Goal: Information Seeking & Learning: Learn about a topic

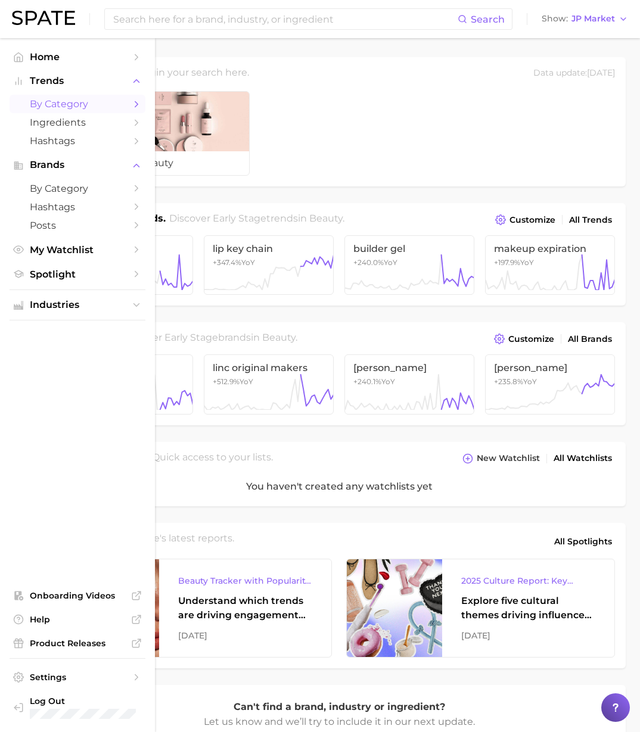
click at [83, 102] on span "by Category" at bounding box center [77, 103] width 95 height 11
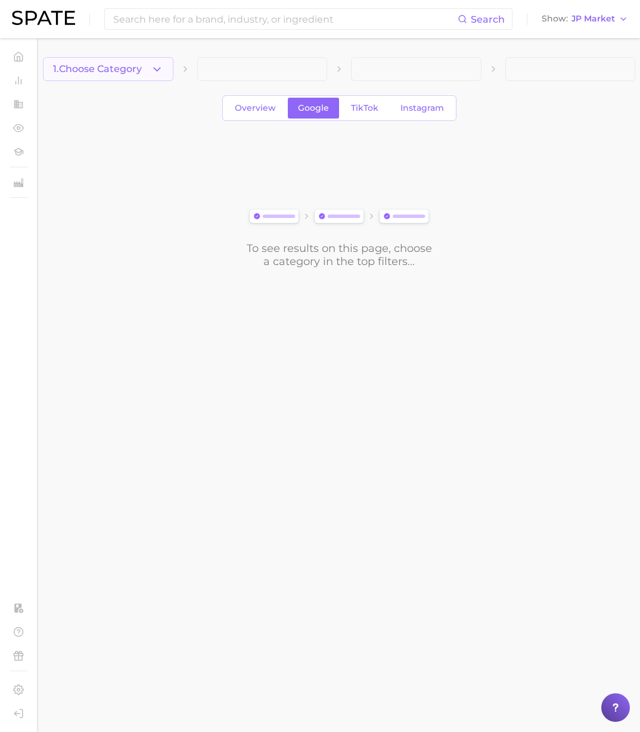
click at [156, 73] on icon "button" at bounding box center [157, 69] width 13 height 13
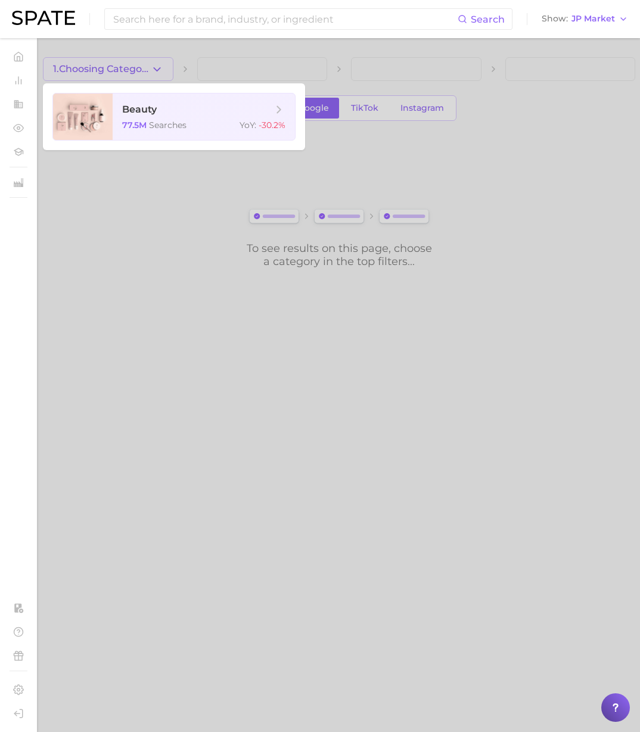
click at [198, 201] on div at bounding box center [320, 366] width 640 height 732
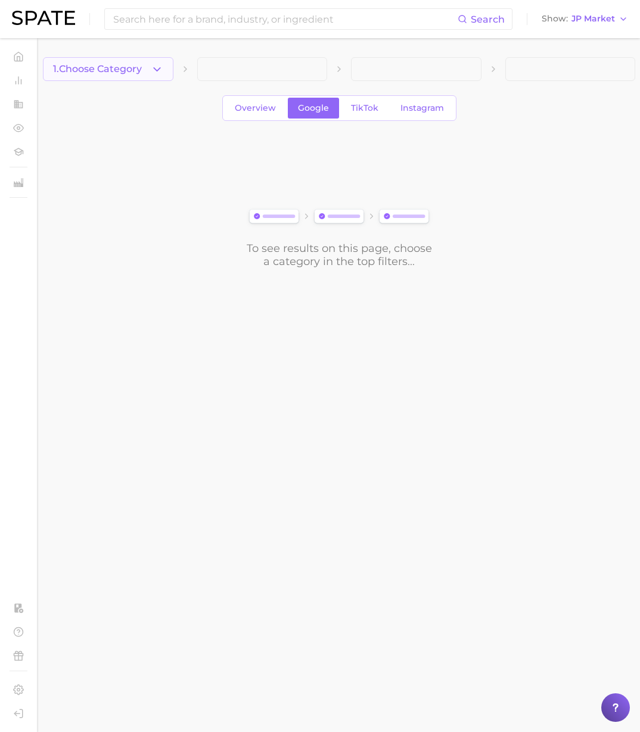
click at [142, 74] on span "1. Choose Category" at bounding box center [97, 69] width 89 height 11
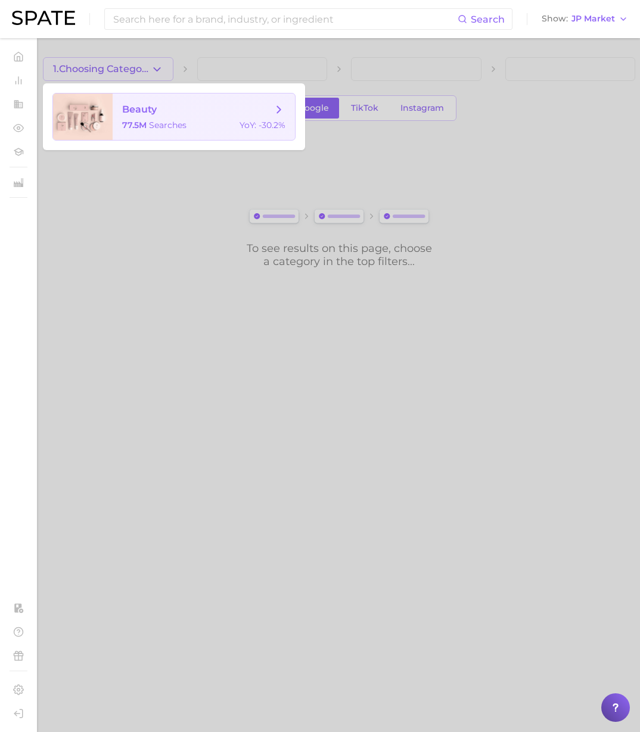
click at [157, 117] on span "beauty 77.5m searches YoY : -30.2%" at bounding box center [204, 117] width 182 height 46
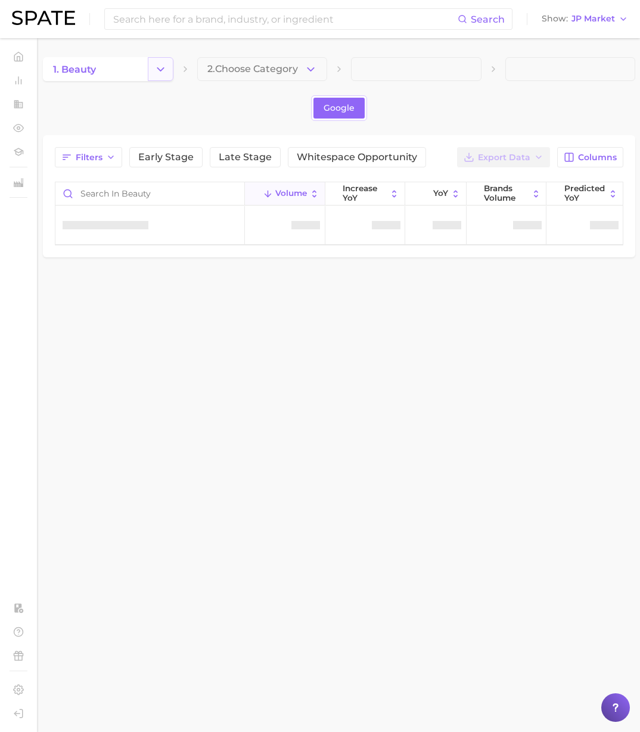
click at [158, 72] on icon "Change Category" at bounding box center [160, 69] width 13 height 13
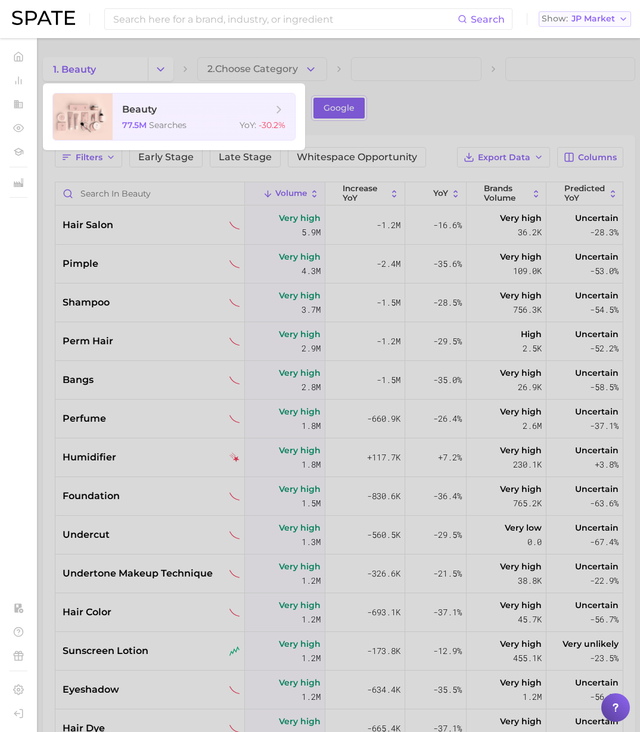
click at [596, 18] on span "JP Market" at bounding box center [592, 18] width 43 height 7
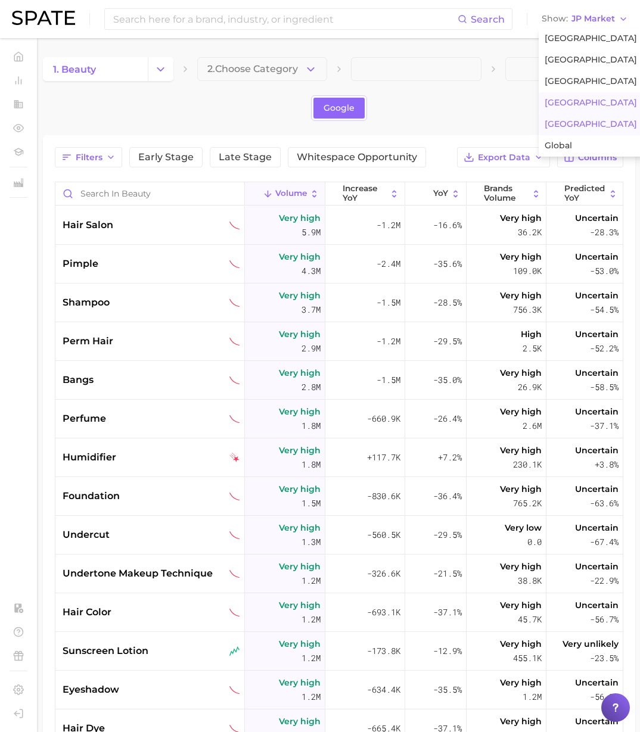
click at [573, 104] on span "[GEOGRAPHIC_DATA]" at bounding box center [591, 103] width 92 height 10
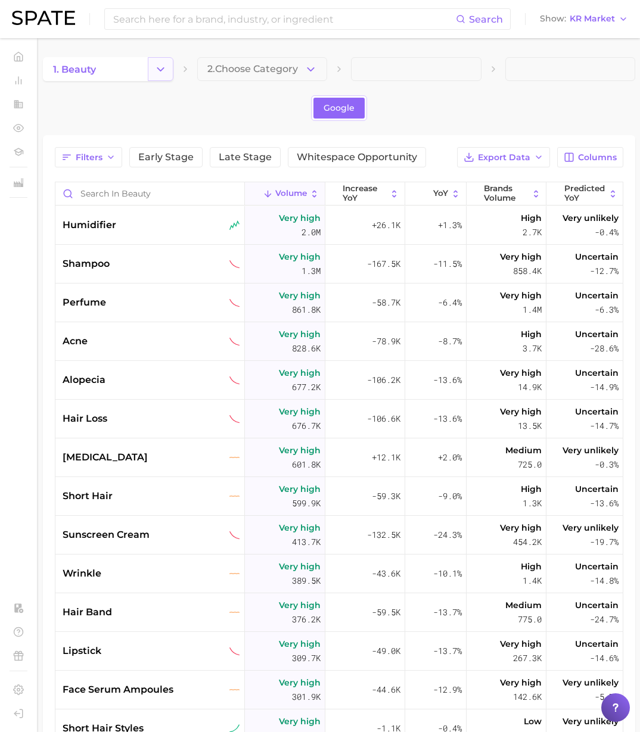
click at [161, 68] on icon "Change Category" at bounding box center [160, 69] width 13 height 13
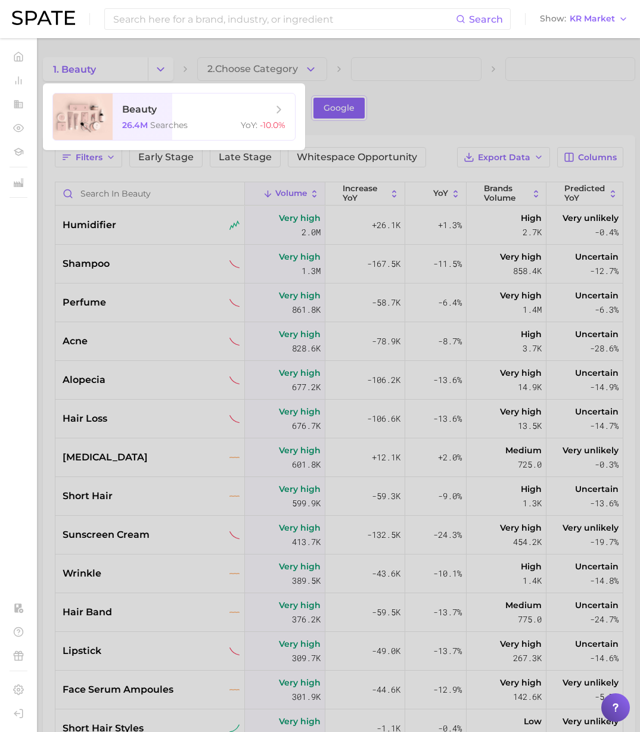
click at [479, 85] on div at bounding box center [320, 366] width 640 height 732
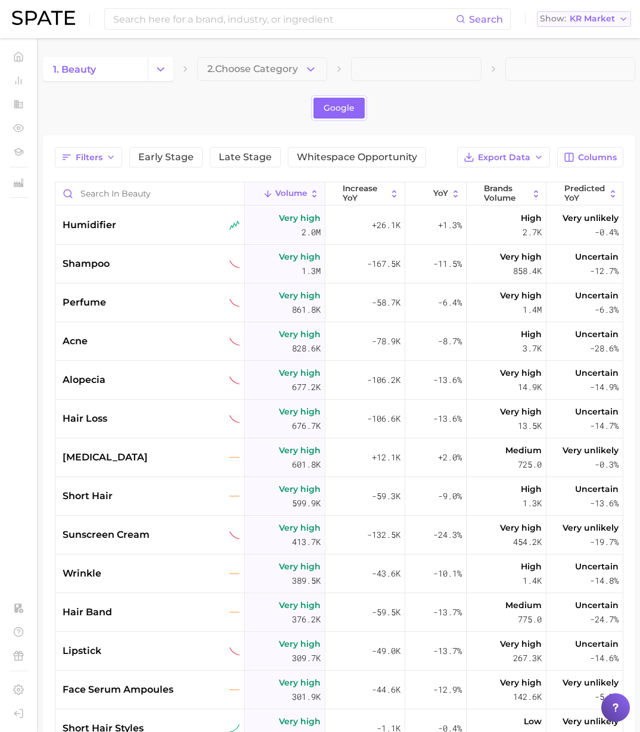
click at [604, 22] on span "KR Market" at bounding box center [592, 18] width 45 height 7
click at [569, 119] on span "[GEOGRAPHIC_DATA]" at bounding box center [589, 124] width 92 height 10
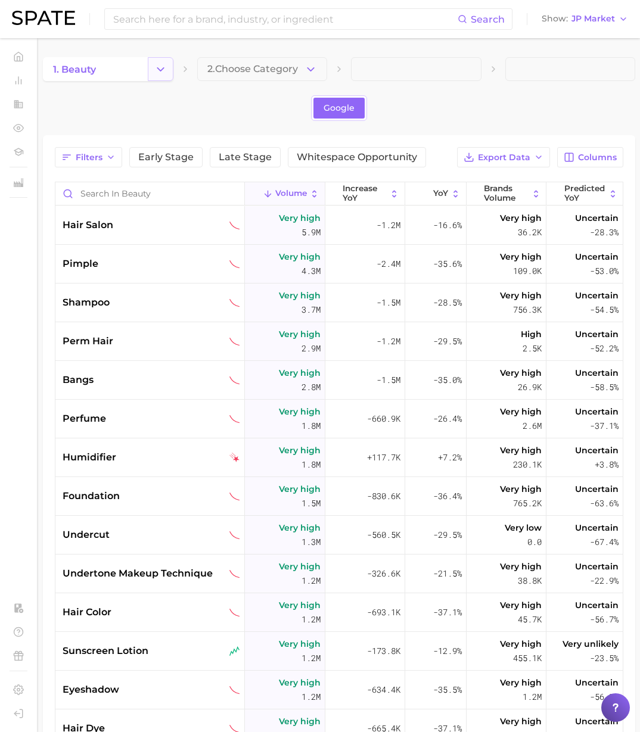
click at [163, 67] on icon "Change Category" at bounding box center [160, 69] width 13 height 13
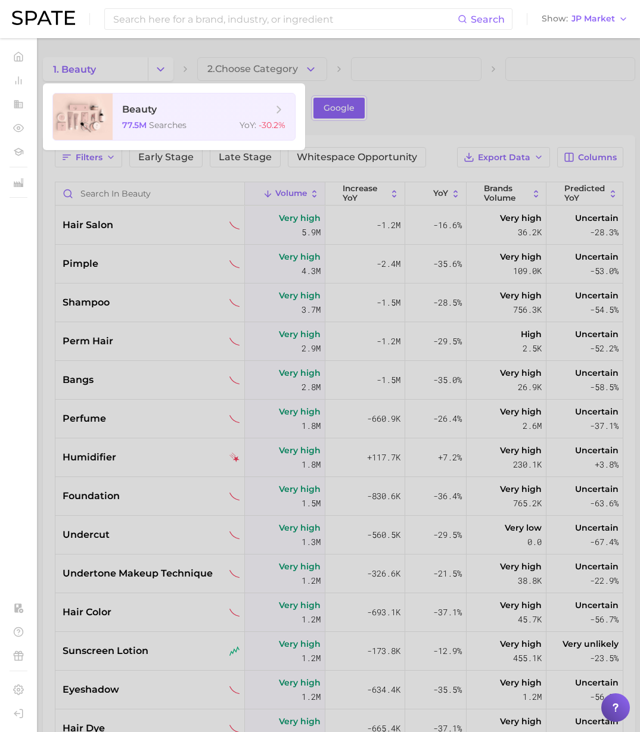
drag, startPoint x: 502, startPoint y: 86, endPoint x: 524, endPoint y: 74, distance: 24.8
click at [505, 85] on div at bounding box center [320, 366] width 640 height 732
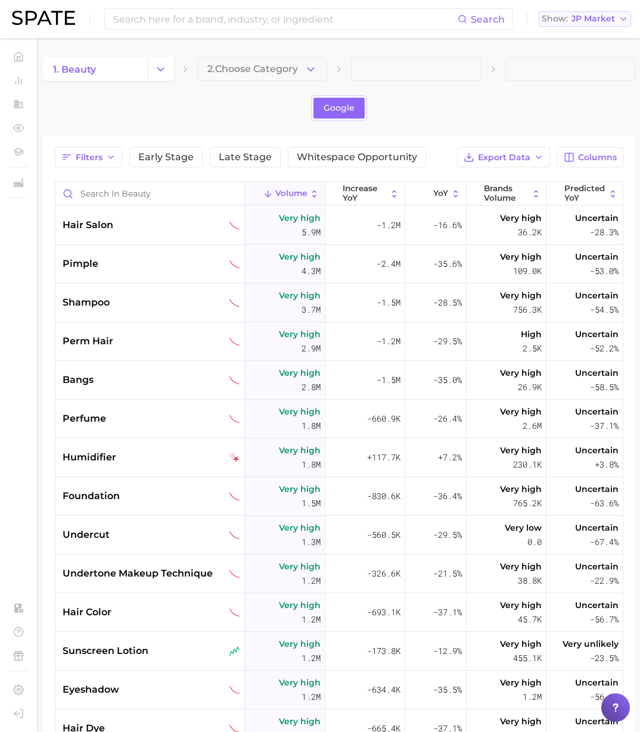
click at [610, 21] on span "JP Market" at bounding box center [592, 18] width 43 height 7
click at [562, 80] on span "[GEOGRAPHIC_DATA]" at bounding box center [591, 81] width 92 height 10
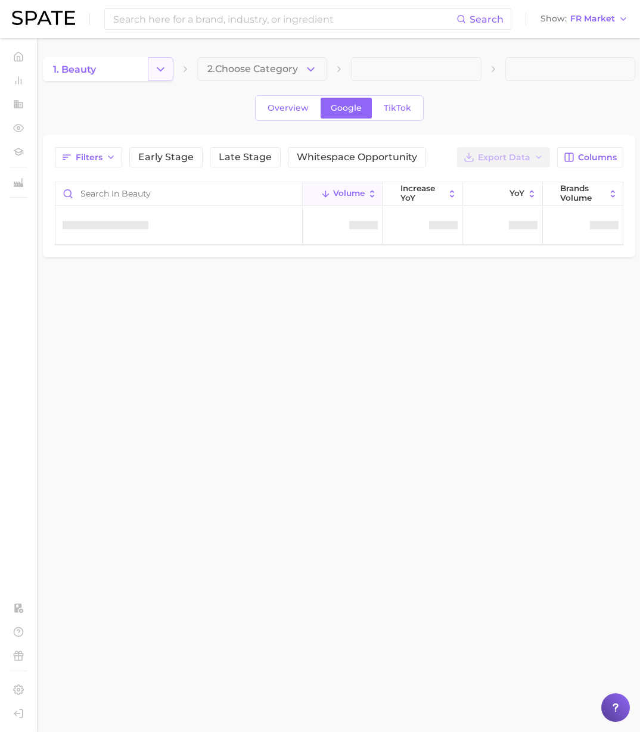
click at [158, 70] on icon "Change Category" at bounding box center [160, 69] width 13 height 13
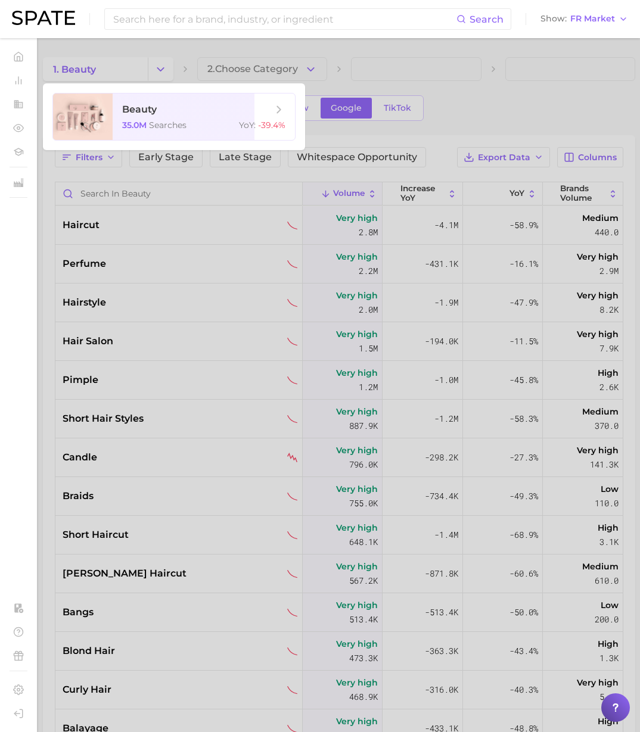
click at [489, 66] on div at bounding box center [320, 366] width 640 height 732
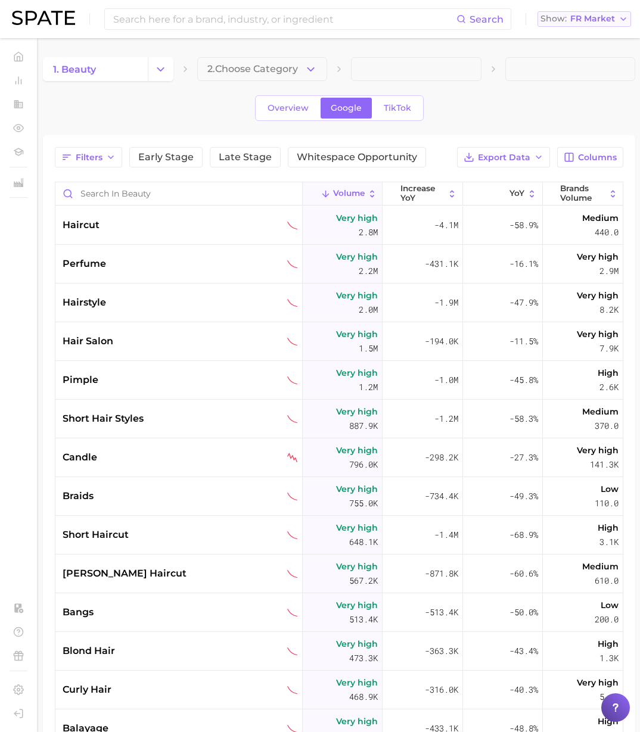
click at [601, 16] on span "FR Market" at bounding box center [592, 18] width 45 height 7
click at [565, 118] on button "[GEOGRAPHIC_DATA]" at bounding box center [589, 124] width 104 height 21
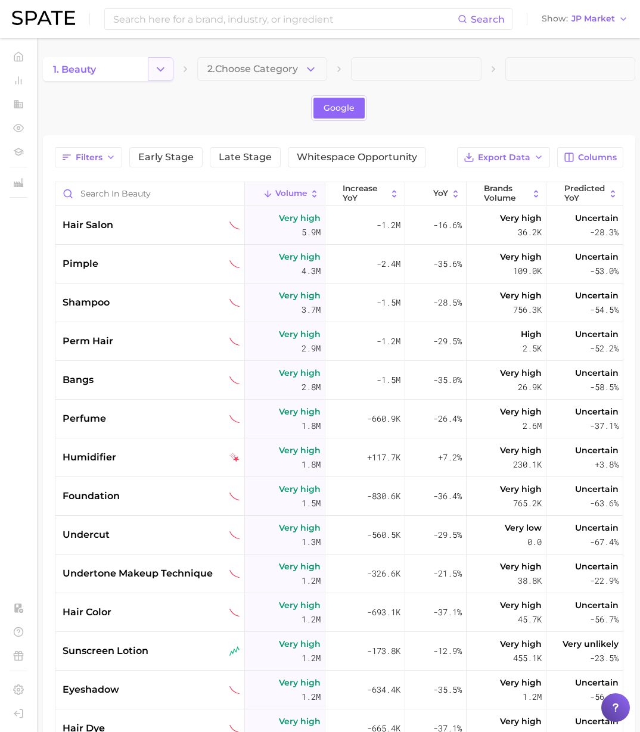
click at [160, 66] on icon "Change Category" at bounding box center [160, 69] width 13 height 13
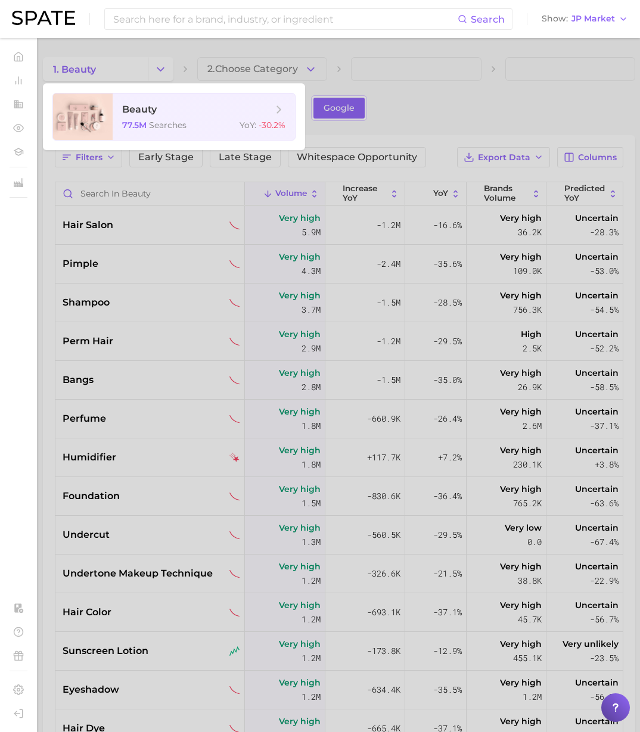
click at [459, 82] on div at bounding box center [320, 366] width 640 height 732
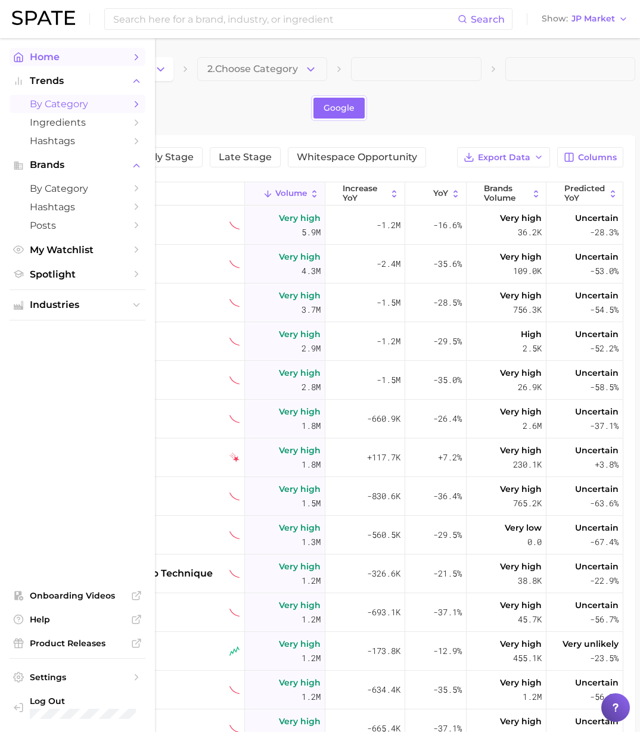
click at [22, 57] on icon "Sidebar" at bounding box center [18, 56] width 8 height 9
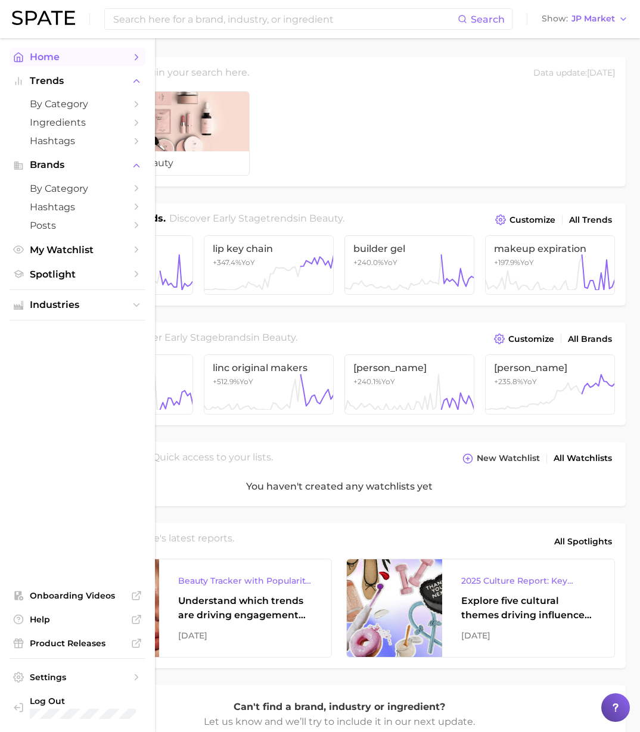
click at [55, 58] on span "Home" at bounding box center [77, 56] width 95 height 11
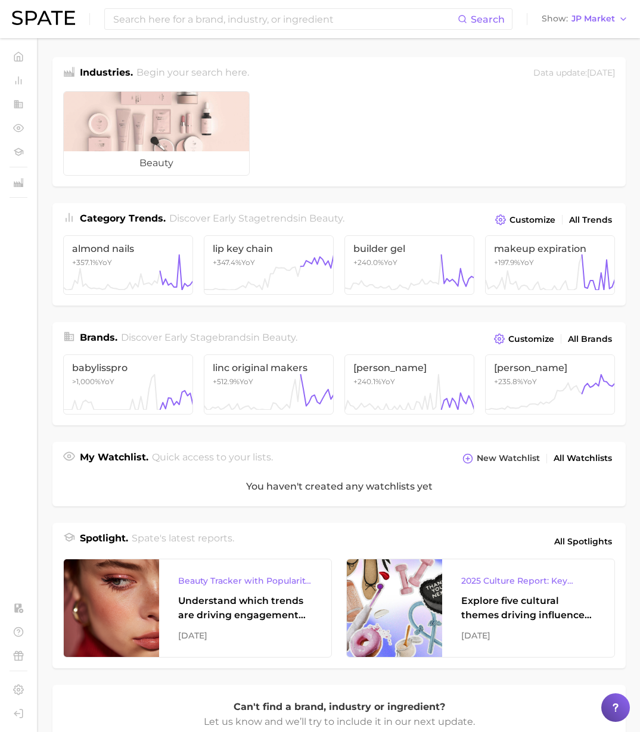
click at [317, 94] on ul "beauty" at bounding box center [338, 134] width 573 height 105
click at [148, 32] on div "Search Show JP Market" at bounding box center [320, 19] width 616 height 38
click at [151, 21] on input at bounding box center [285, 19] width 346 height 20
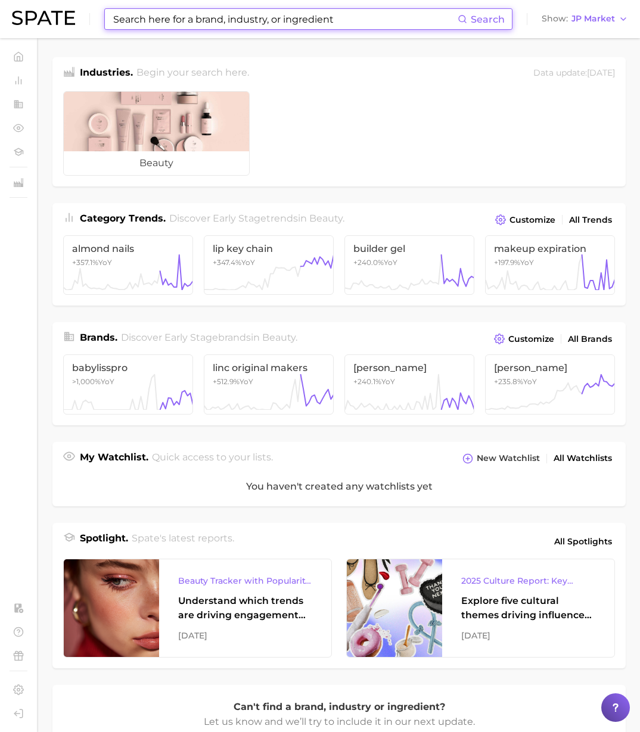
paste input "beauty salon"
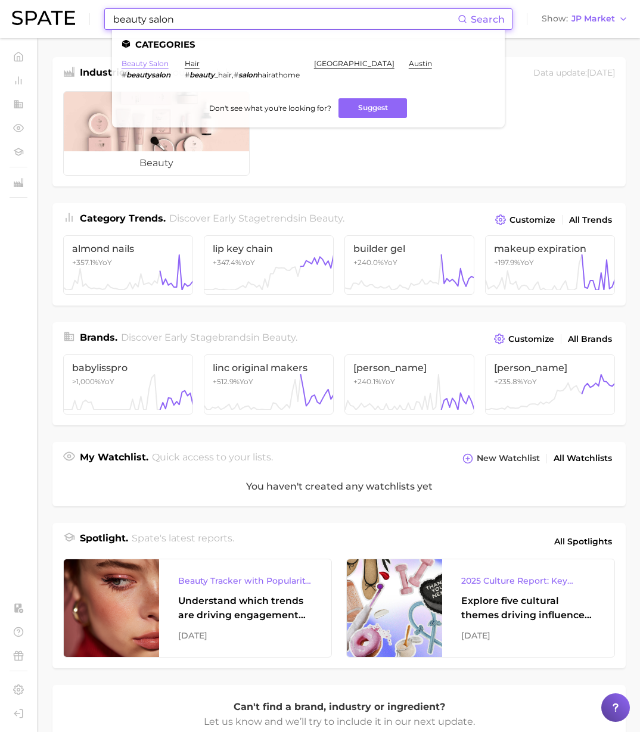
type input "beauty salon"
click at [153, 63] on link "beauty salon" at bounding box center [145, 63] width 47 height 9
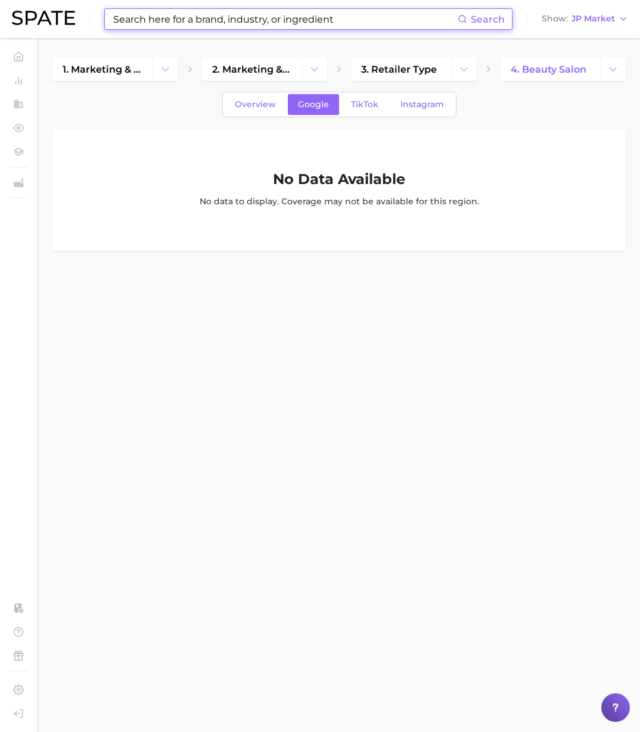
click at [149, 14] on input at bounding box center [285, 19] width 346 height 20
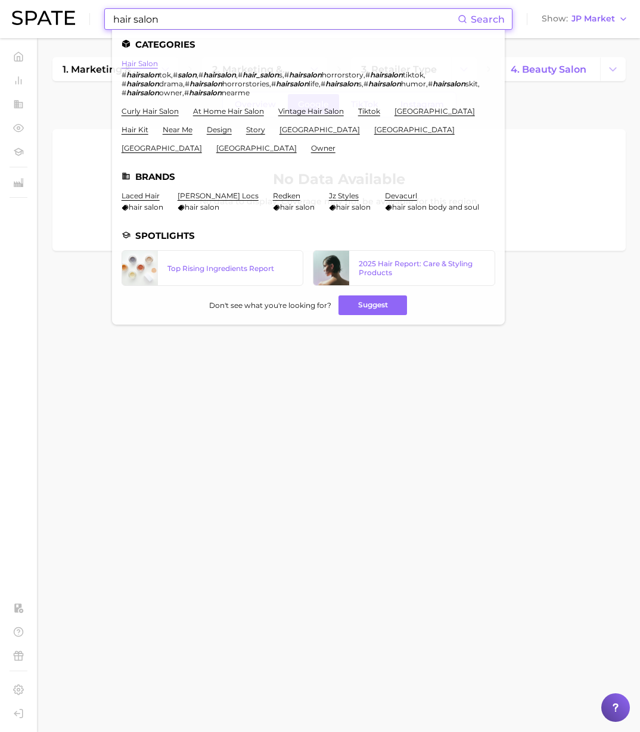
type input "hair salon"
click at [148, 63] on link "hair salon" at bounding box center [140, 63] width 36 height 9
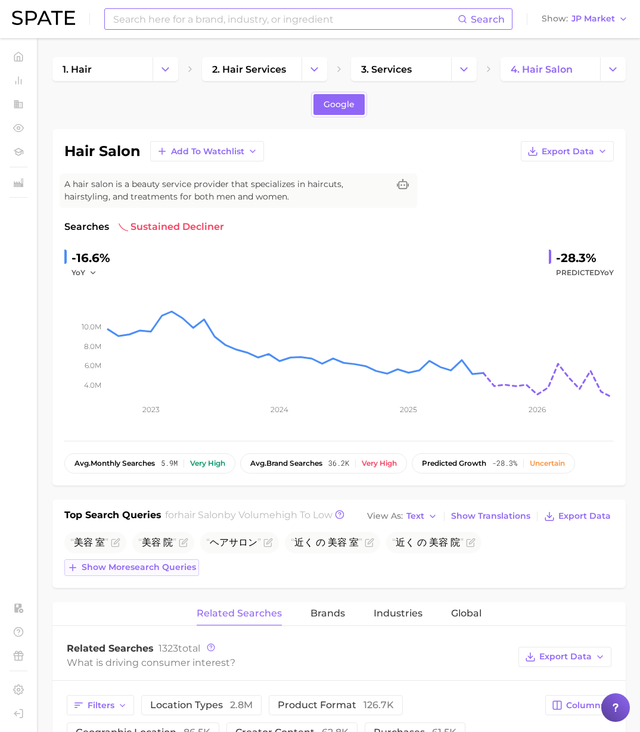
click at [176, 573] on button "Show more search queries" at bounding box center [131, 567] width 135 height 17
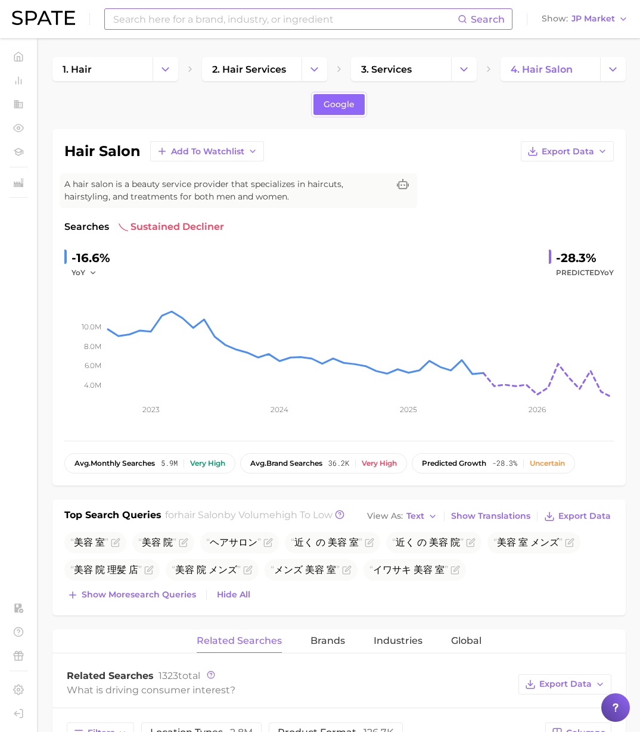
click at [175, 592] on span "Show more search queries" at bounding box center [139, 595] width 114 height 10
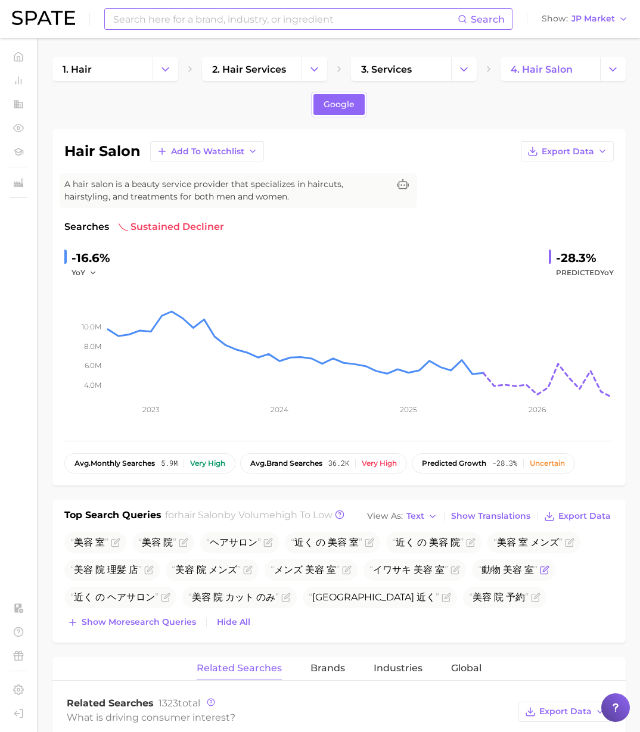
click at [545, 570] on icon "Flag as miscategorized or irrelevant" at bounding box center [545, 570] width 10 height 10
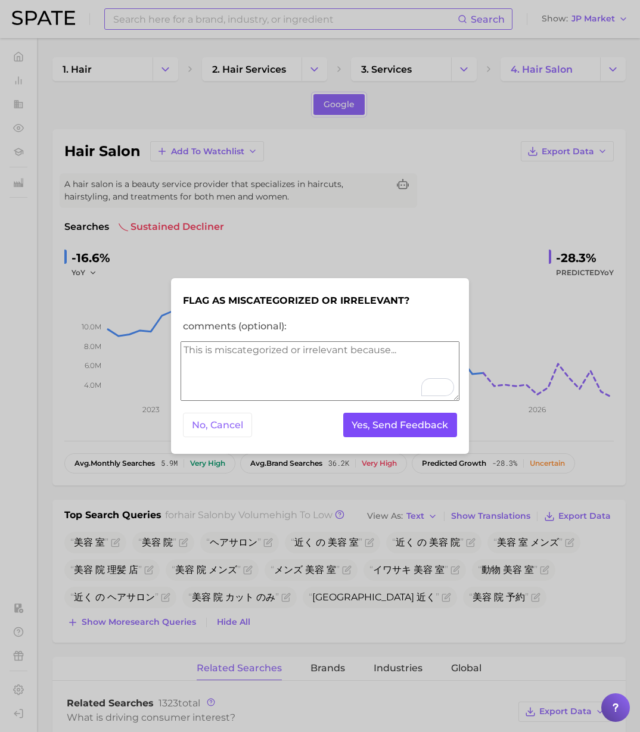
click at [408, 428] on button "Yes, Send Feedback" at bounding box center [400, 425] width 114 height 24
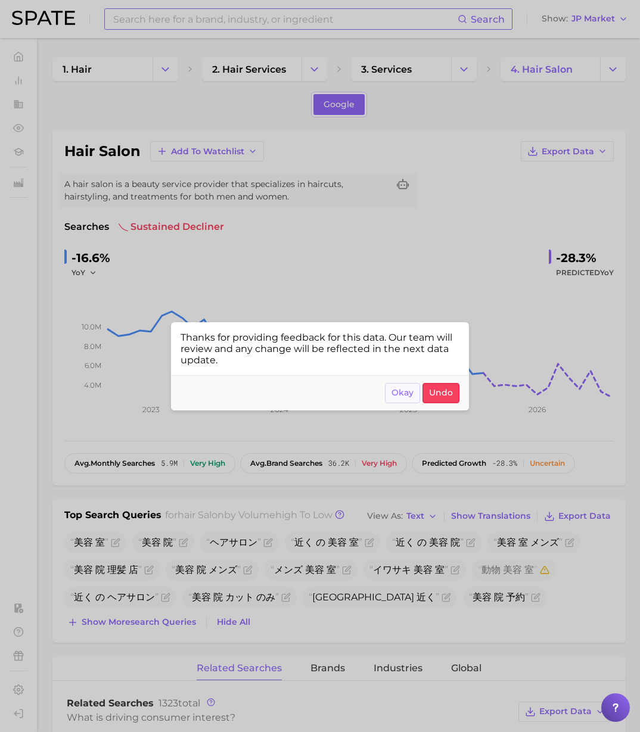
click at [399, 394] on span "Okay" at bounding box center [402, 393] width 22 height 10
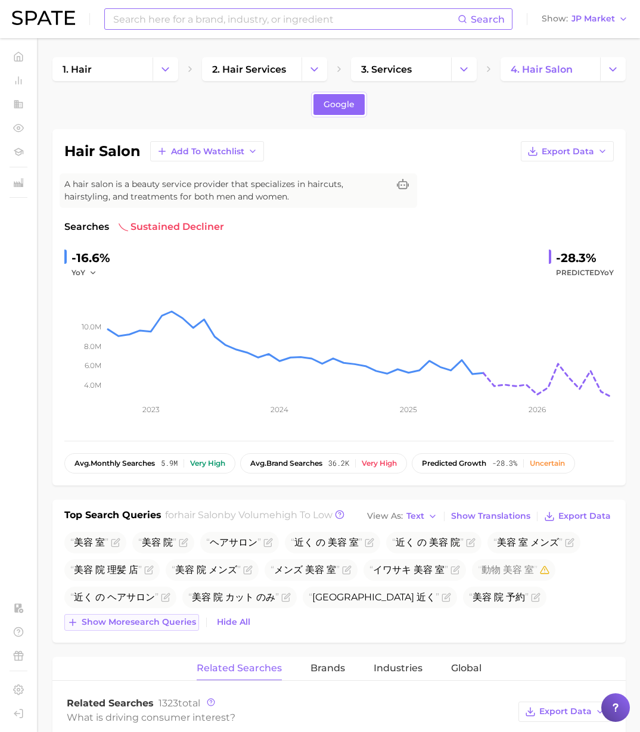
click at [165, 623] on span "Show more search queries" at bounding box center [139, 622] width 114 height 10
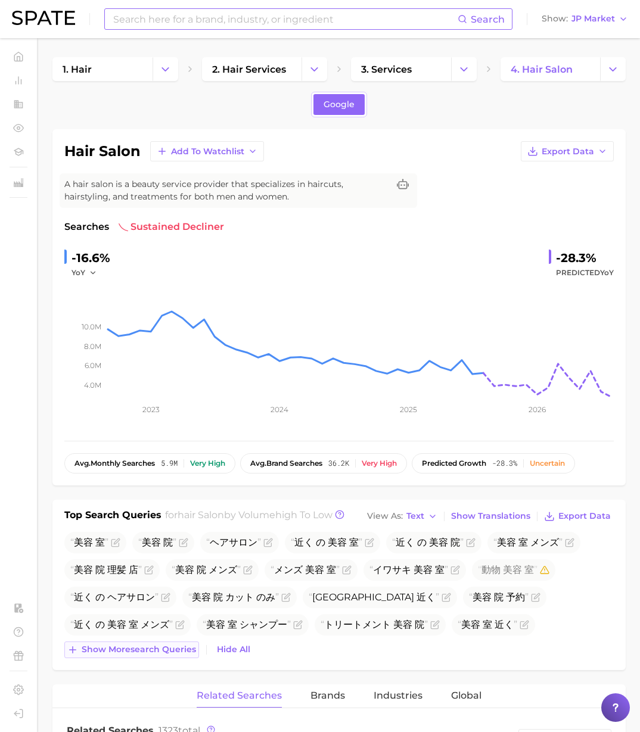
click at [162, 655] on button "Show more search queries" at bounding box center [131, 650] width 135 height 17
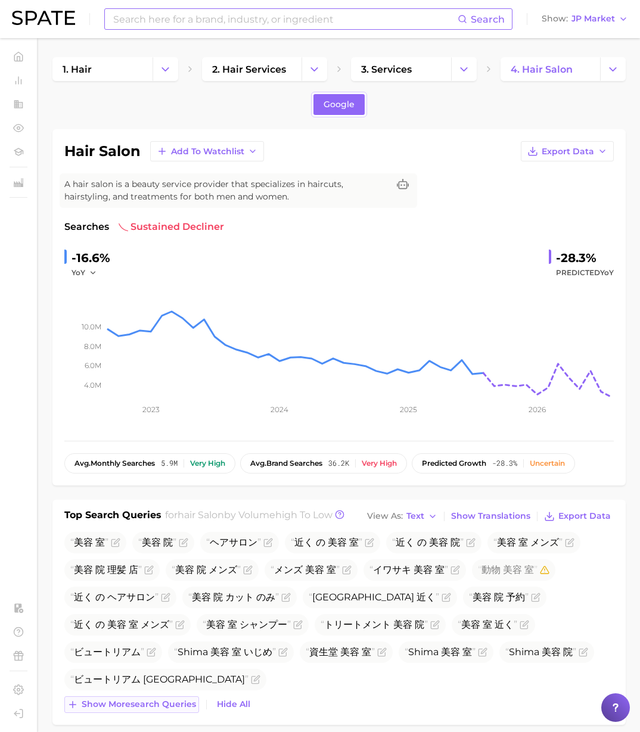
click at [156, 703] on span "Show more search queries" at bounding box center [139, 705] width 114 height 10
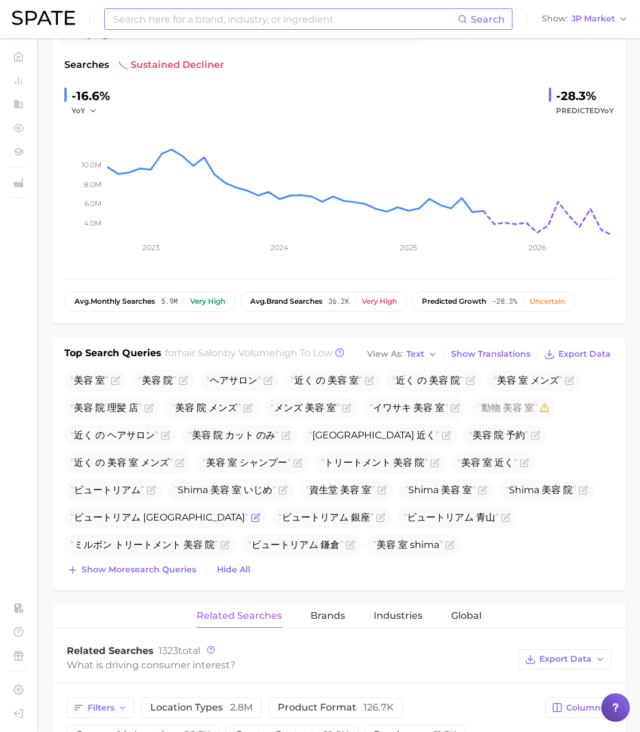
scroll to position [163, 0]
click at [170, 566] on span "Show more search queries" at bounding box center [139, 569] width 114 height 10
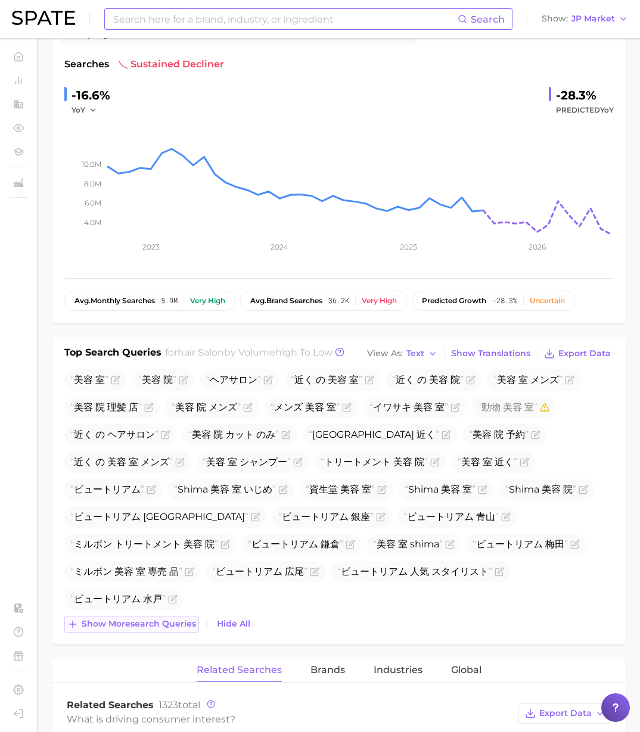
click at [169, 621] on span "Show more search queries" at bounding box center [139, 624] width 114 height 10
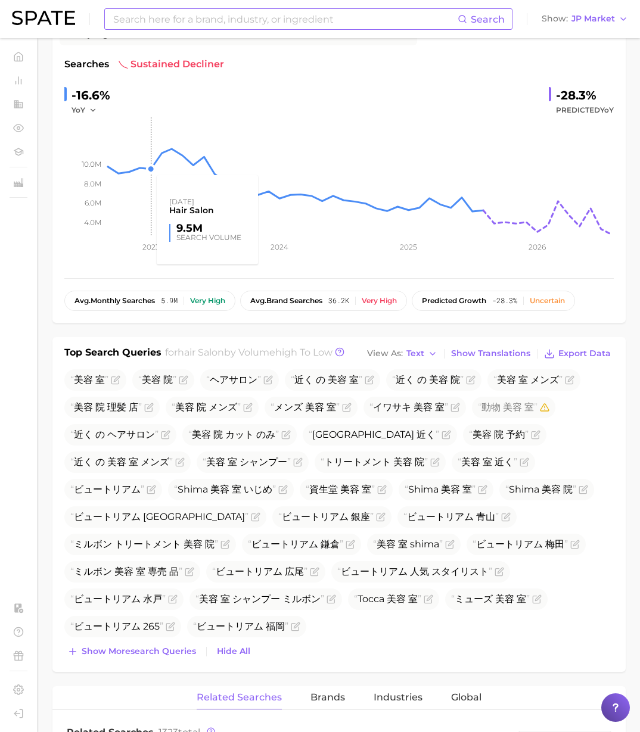
scroll to position [0, 0]
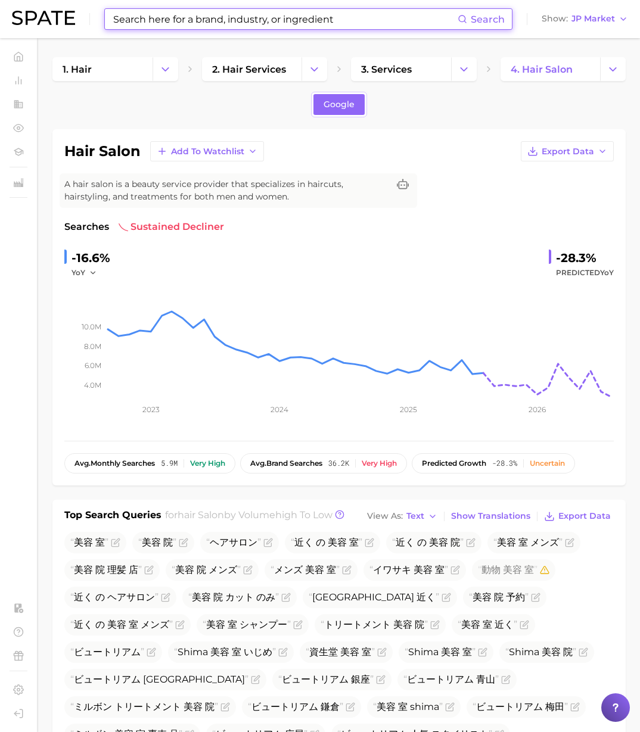
click at [139, 24] on input at bounding box center [285, 19] width 346 height 20
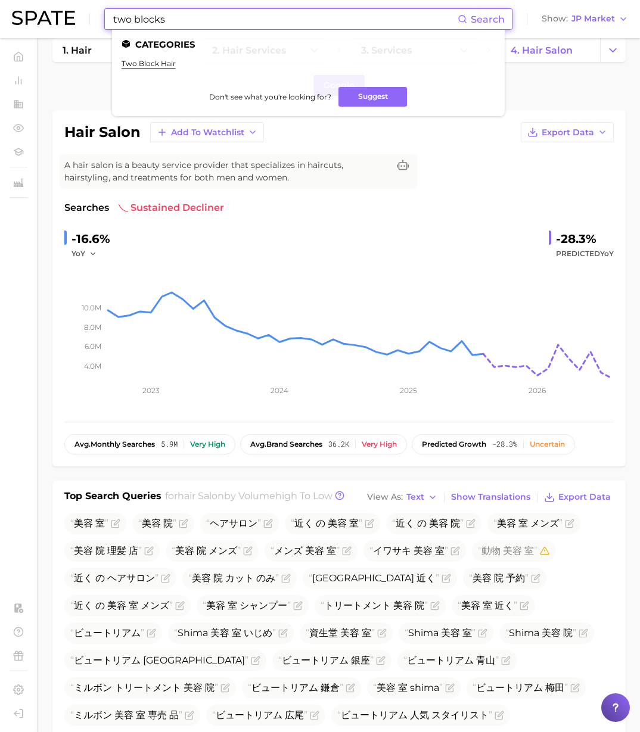
scroll to position [17, 0]
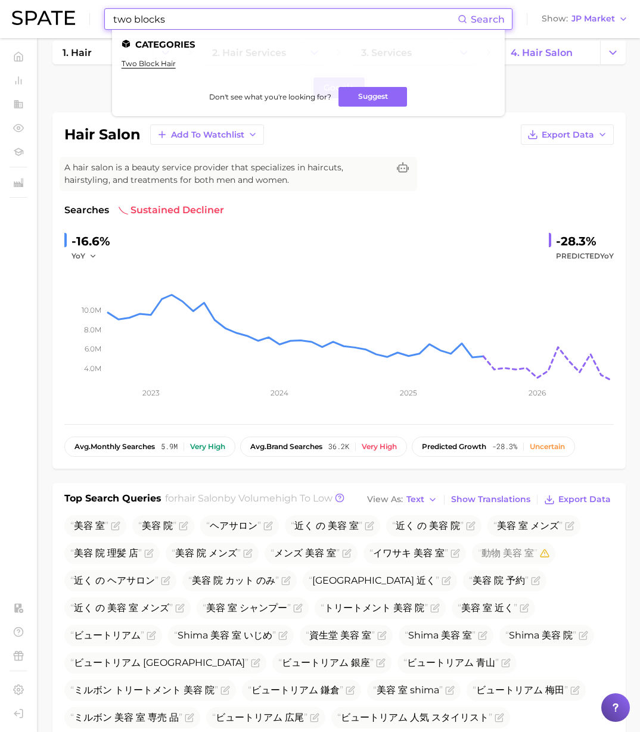
drag, startPoint x: 167, startPoint y: 21, endPoint x: 47, endPoint y: 18, distance: 119.8
click at [47, 18] on div "two blocks Search Categories two block hair Don't see what you're looking for? …" at bounding box center [320, 19] width 616 height 38
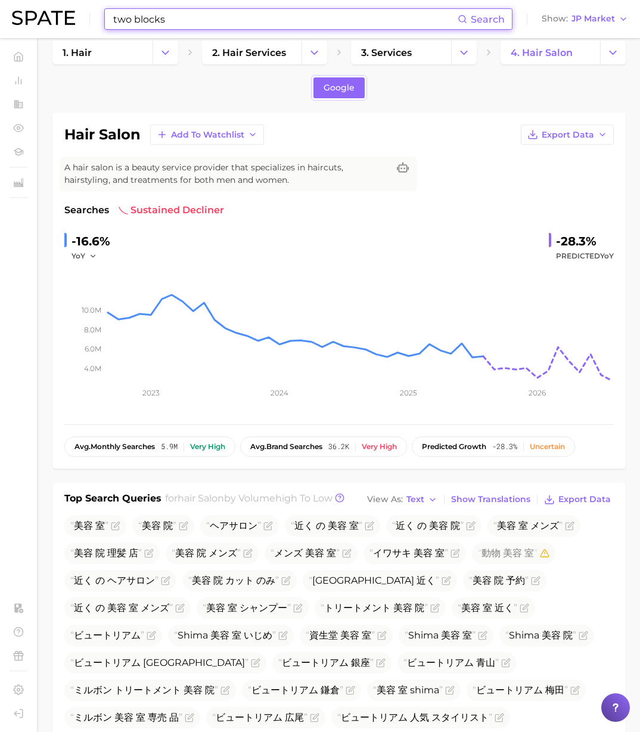
scroll to position [15, 0]
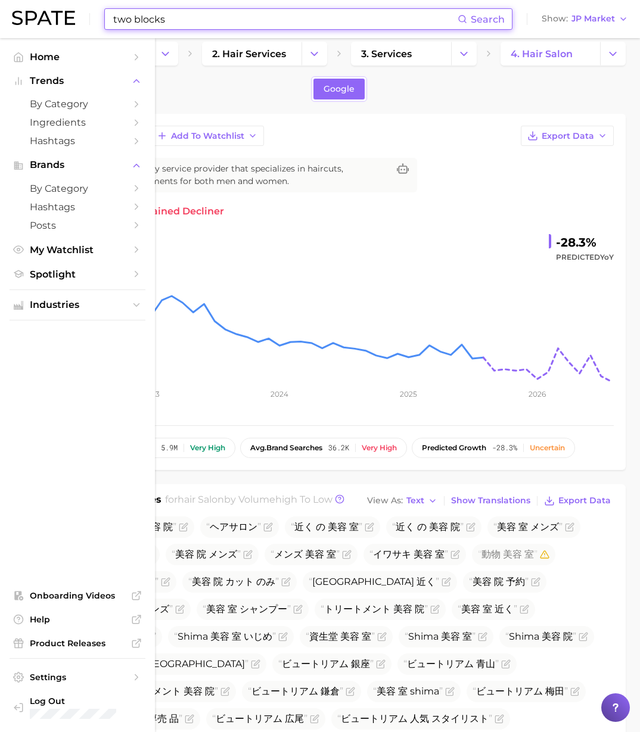
type input "two blocks"
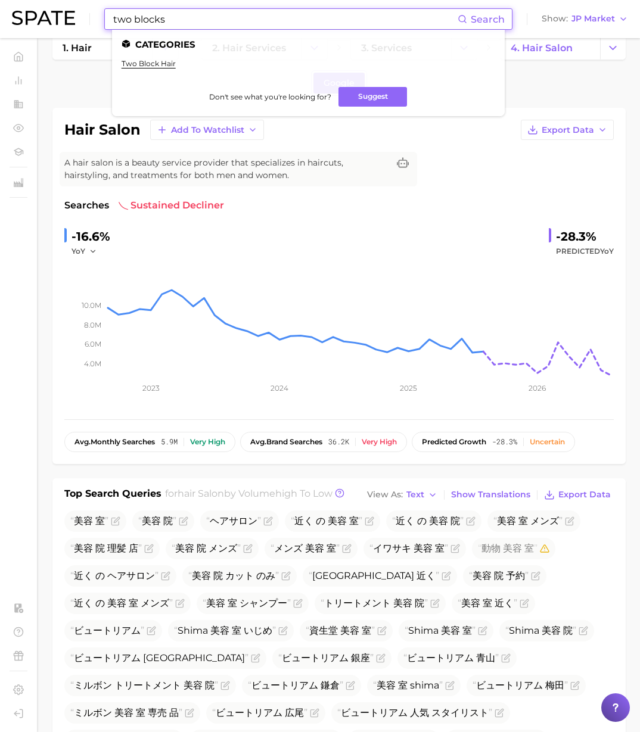
scroll to position [20, 0]
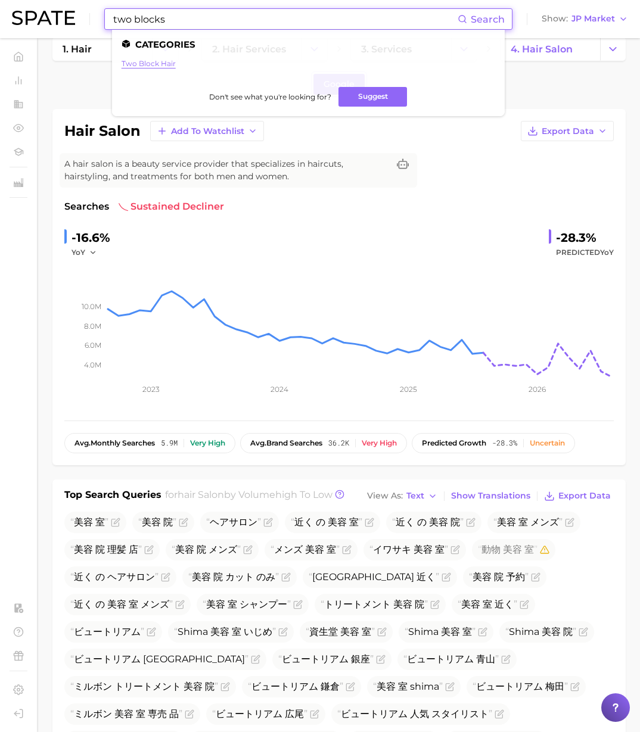
click at [167, 67] on link "two block hair" at bounding box center [149, 63] width 54 height 9
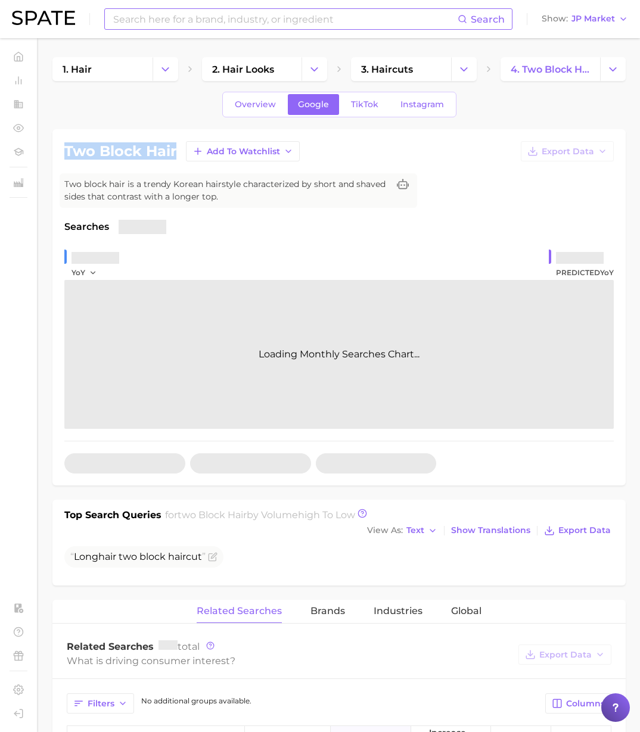
drag, startPoint x: 175, startPoint y: 152, endPoint x: 66, endPoint y: 153, distance: 109.0
click at [66, 153] on div "two block hair Add to Watchlist Export Data" at bounding box center [338, 151] width 549 height 20
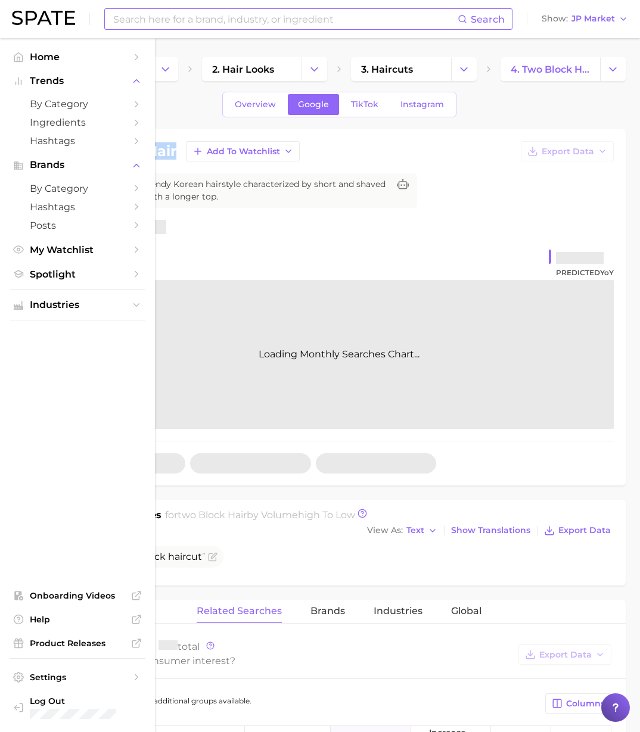
copy h1 "two block hair"
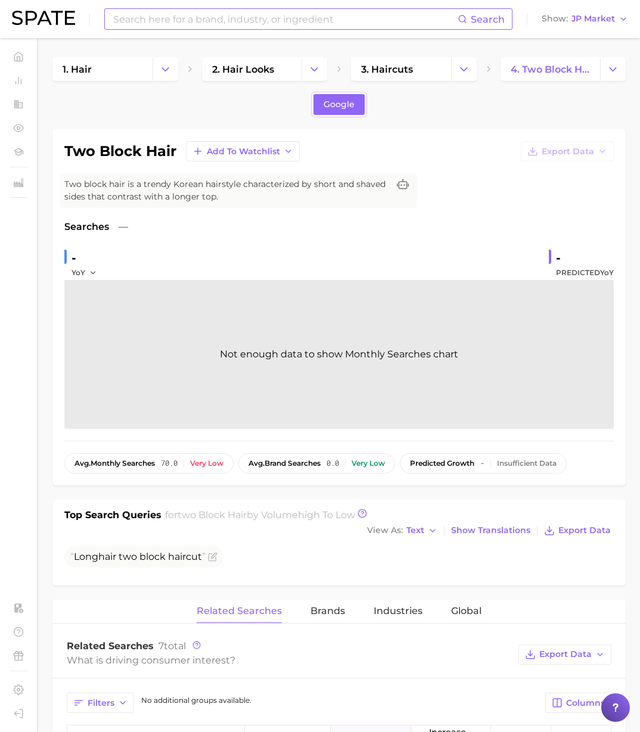
click at [135, 26] on input at bounding box center [285, 19] width 346 height 20
type input "beauty salon"
click at [573, 20] on span "JP Market" at bounding box center [592, 18] width 43 height 7
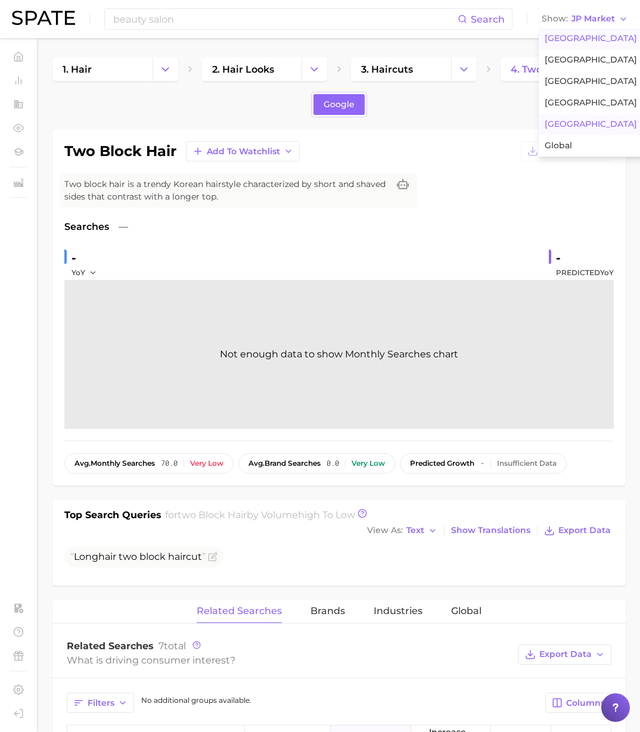
click at [574, 38] on span "[GEOGRAPHIC_DATA]" at bounding box center [591, 38] width 92 height 10
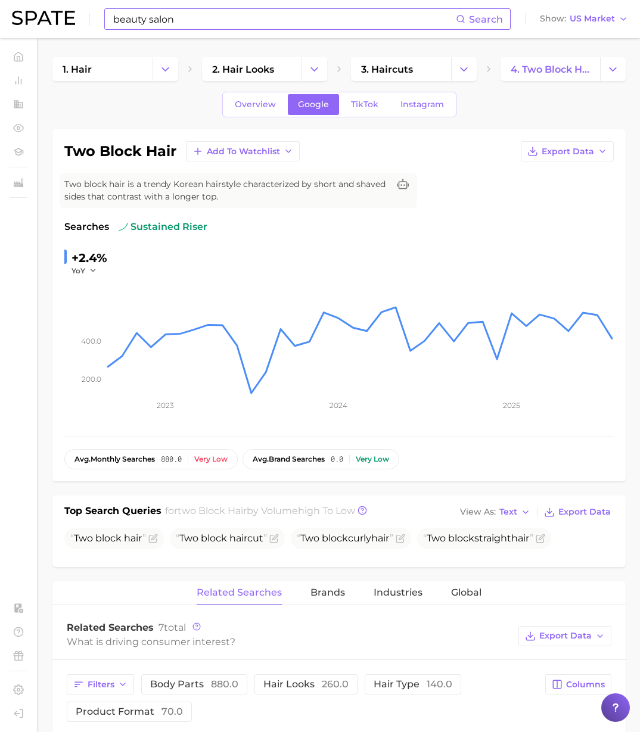
click at [189, 23] on input "beauty salon" at bounding box center [284, 19] width 344 height 20
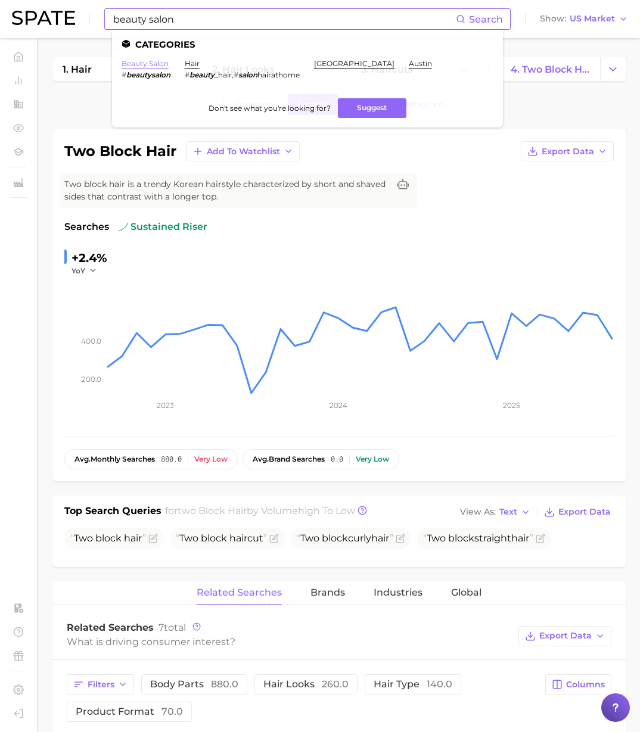
click at [152, 60] on link "beauty salon" at bounding box center [145, 63] width 47 height 9
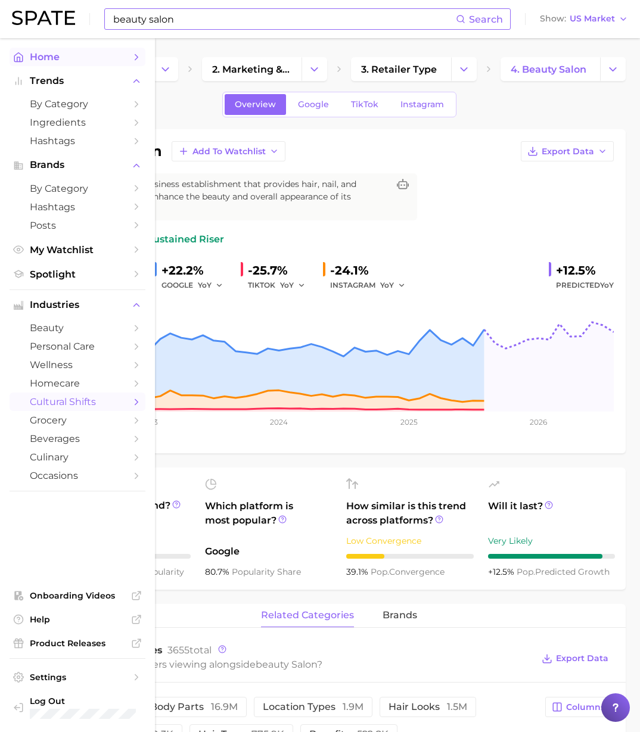
click at [51, 58] on span "Home" at bounding box center [77, 56] width 95 height 11
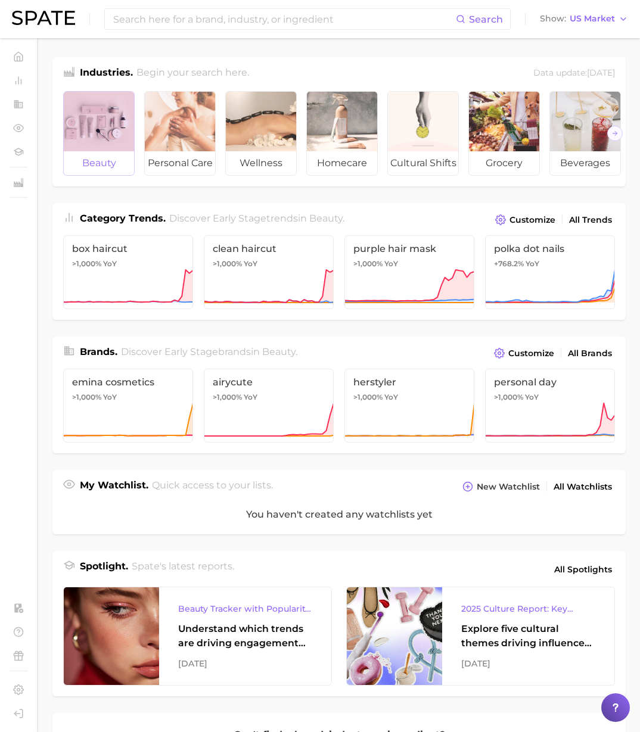
click at [90, 142] on div at bounding box center [99, 122] width 70 height 60
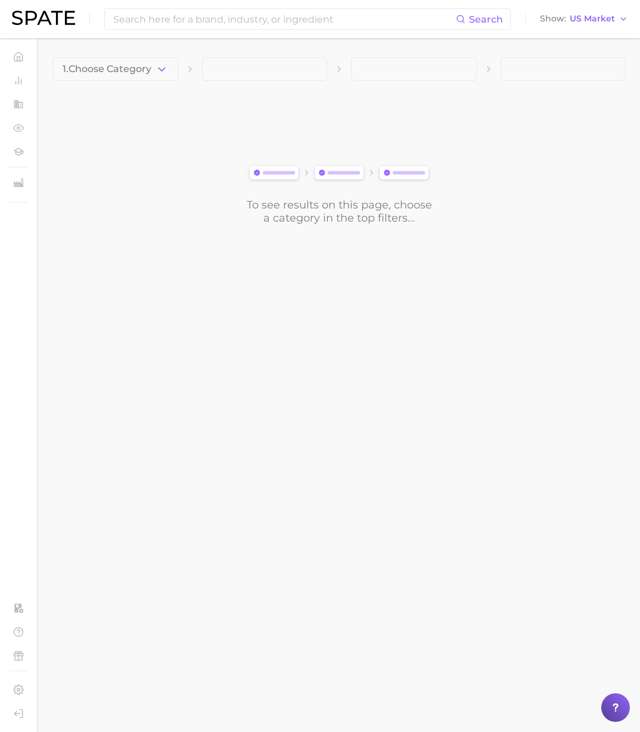
click at [178, 74] on div "1. Choose Category" at bounding box center [338, 69] width 573 height 24
click at [165, 70] on icon "button" at bounding box center [162, 69] width 13 height 13
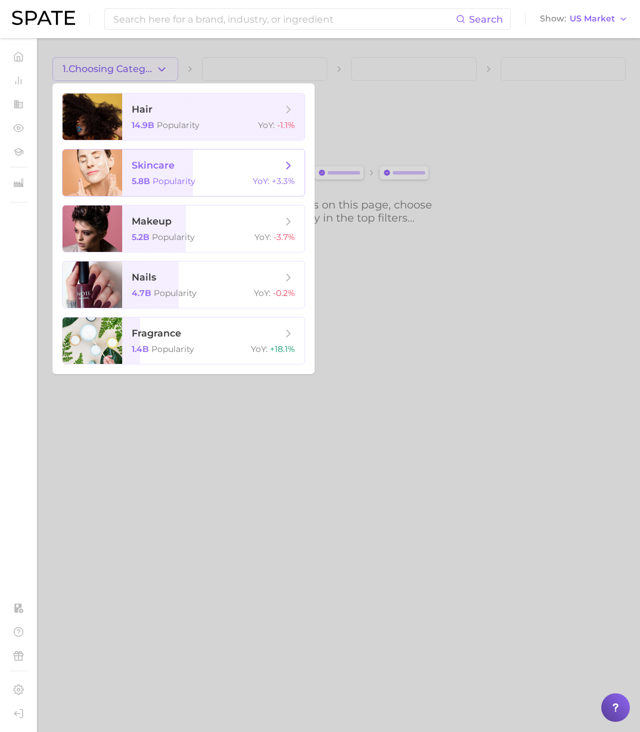
click at [182, 174] on span "skincare 5.8b Popularity YoY : +3.3%" at bounding box center [213, 173] width 182 height 46
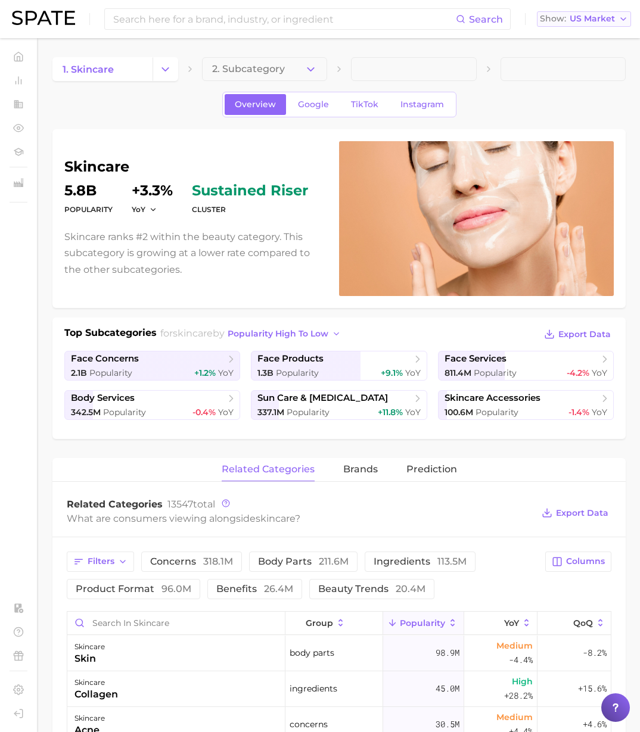
click at [591, 20] on span "US Market" at bounding box center [592, 18] width 45 height 7
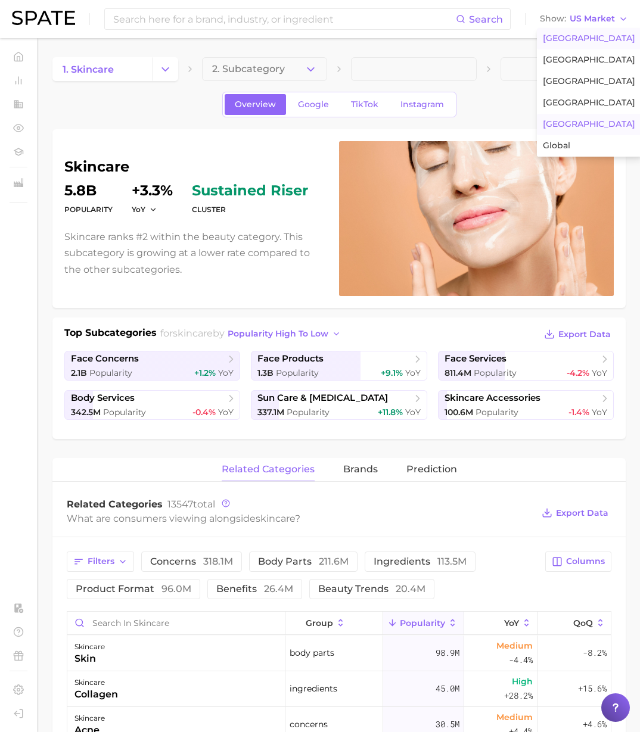
click at [551, 120] on span "[GEOGRAPHIC_DATA]" at bounding box center [589, 124] width 92 height 10
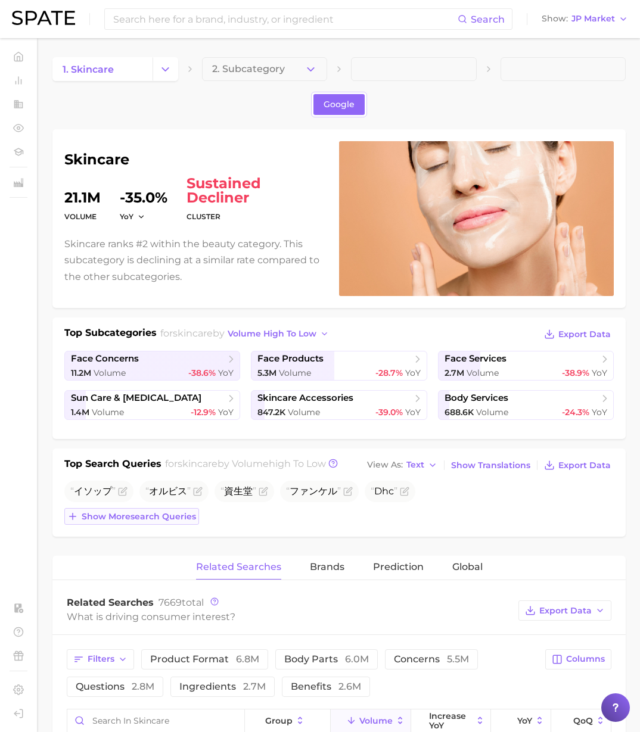
click at [163, 518] on span "Show more search queries" at bounding box center [139, 517] width 114 height 10
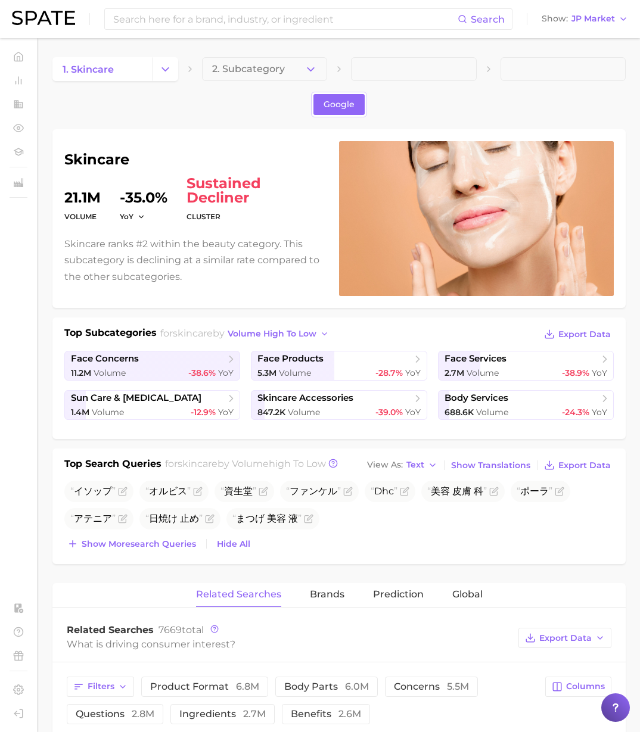
click at [163, 550] on button "Show more search queries" at bounding box center [131, 544] width 135 height 17
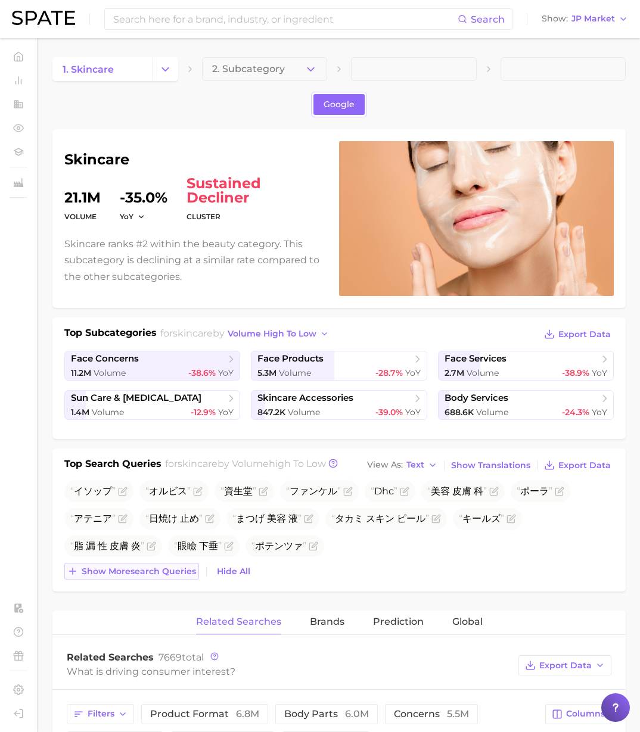
click at [155, 571] on span "Show more search queries" at bounding box center [139, 572] width 114 height 10
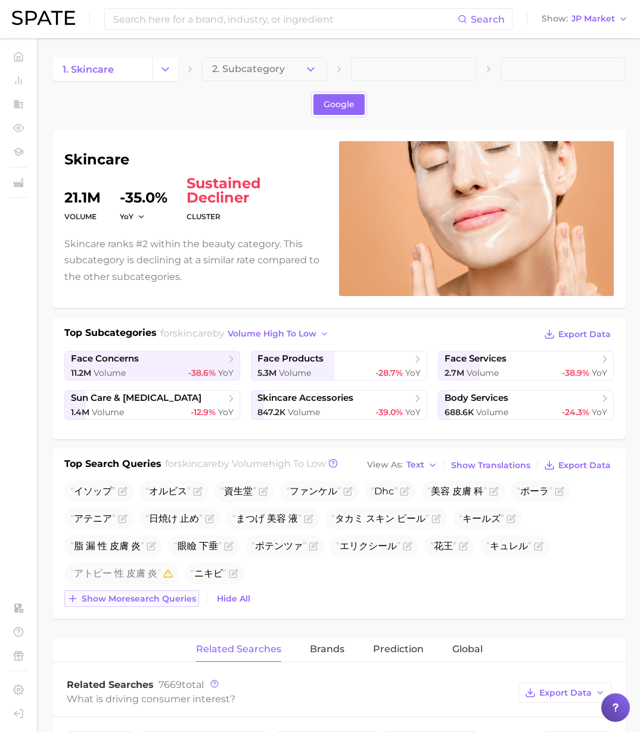
click at [145, 599] on span "Show more search queries" at bounding box center [139, 599] width 114 height 10
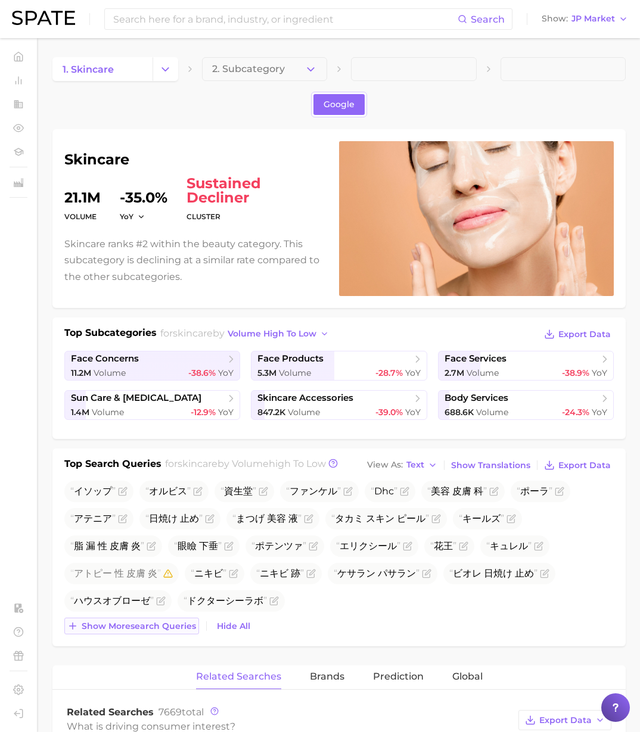
drag, startPoint x: 161, startPoint y: 621, endPoint x: 168, endPoint y: 630, distance: 11.4
click at [161, 622] on span "Show more search queries" at bounding box center [139, 626] width 114 height 10
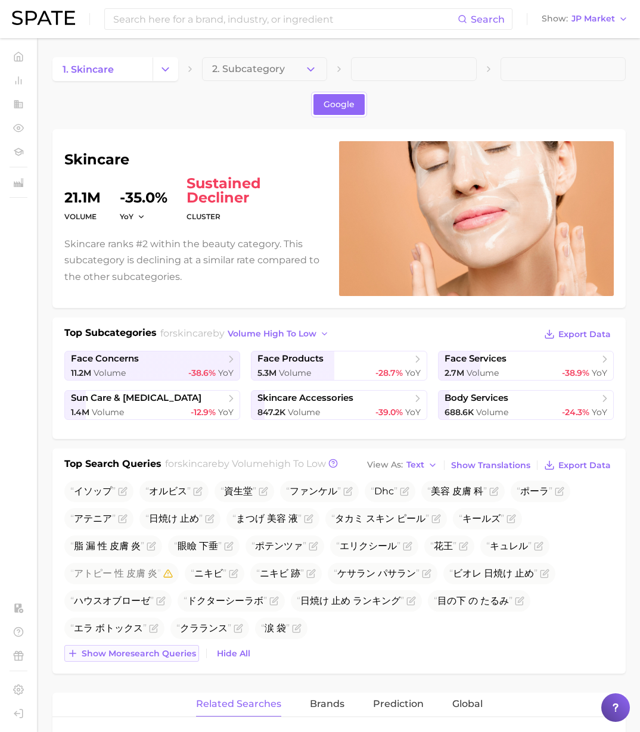
click at [181, 653] on span "Show more search queries" at bounding box center [139, 654] width 114 height 10
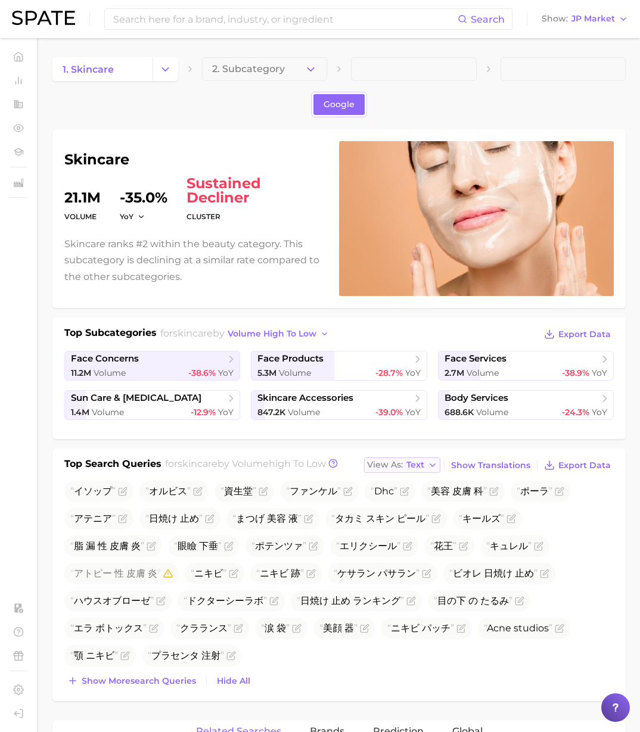
click at [422, 465] on span "Text" at bounding box center [415, 465] width 18 height 7
click at [422, 508] on button "Table" at bounding box center [429, 506] width 131 height 21
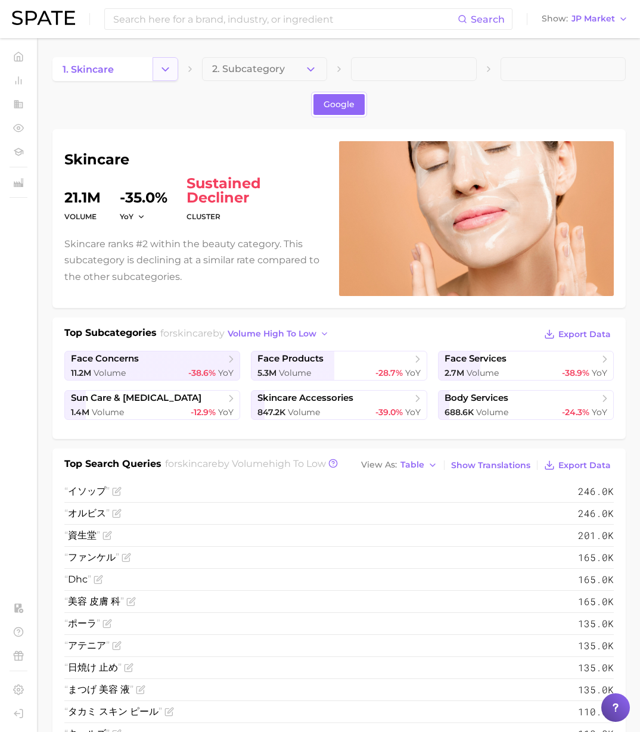
click at [167, 68] on polyline "Change Category" at bounding box center [165, 68] width 7 height 3
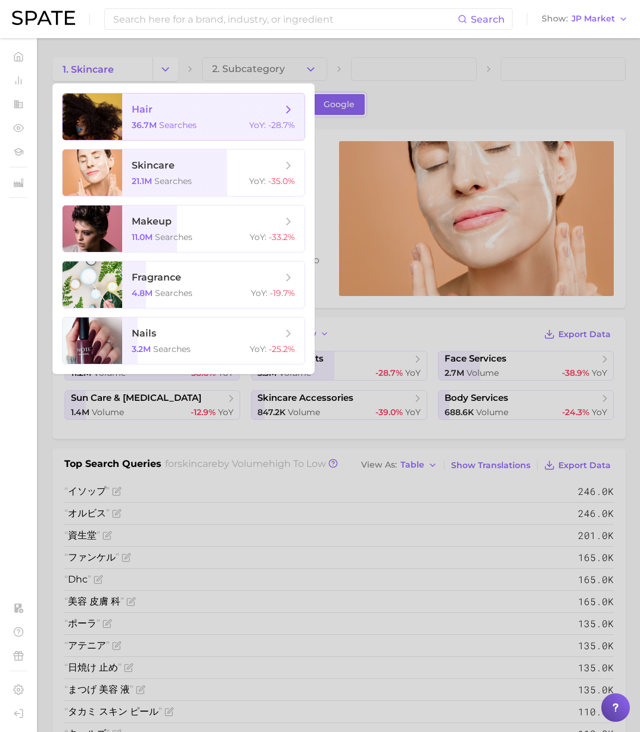
click at [165, 129] on span "searches" at bounding box center [178, 125] width 38 height 11
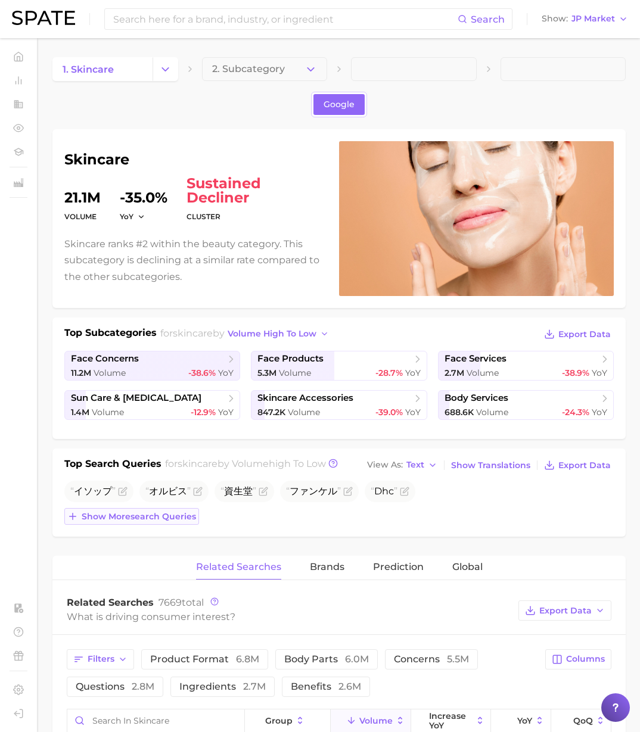
click at [182, 514] on span "Show more search queries" at bounding box center [139, 517] width 114 height 10
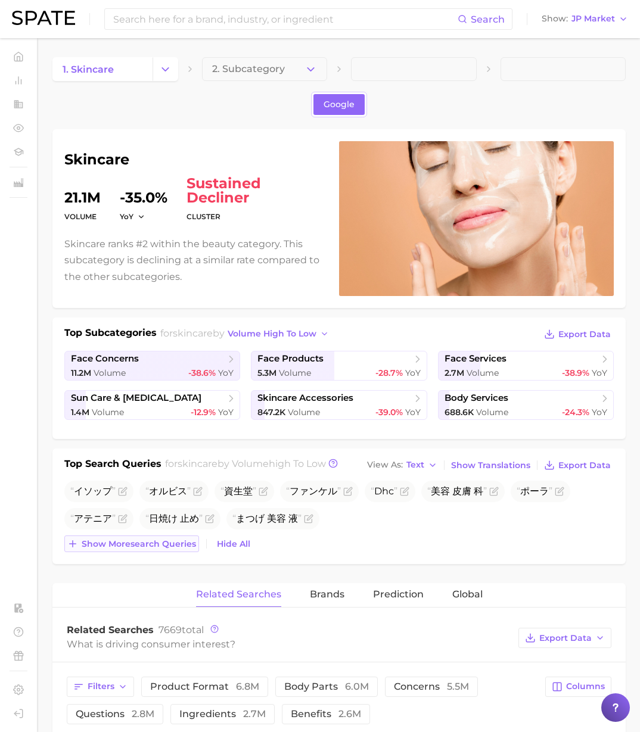
click at [179, 539] on span "Show more search queries" at bounding box center [139, 544] width 114 height 10
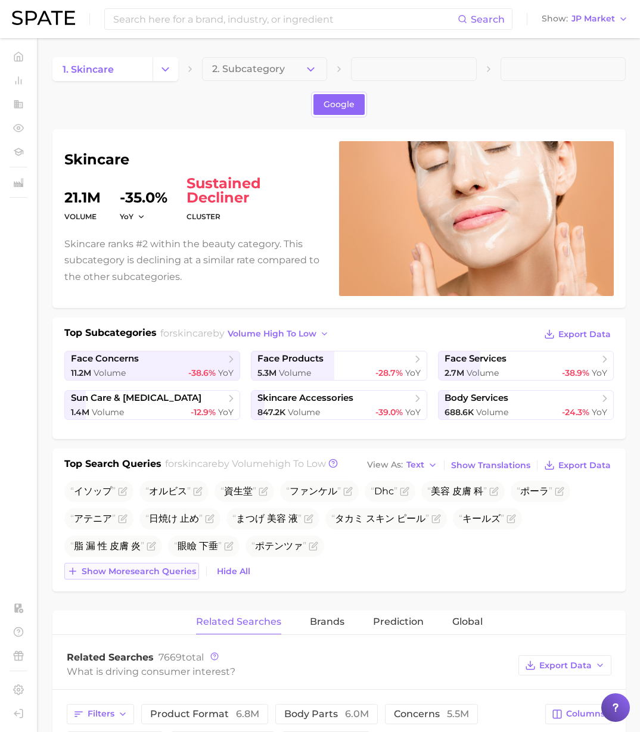
click at [185, 570] on span "Show more search queries" at bounding box center [139, 572] width 114 height 10
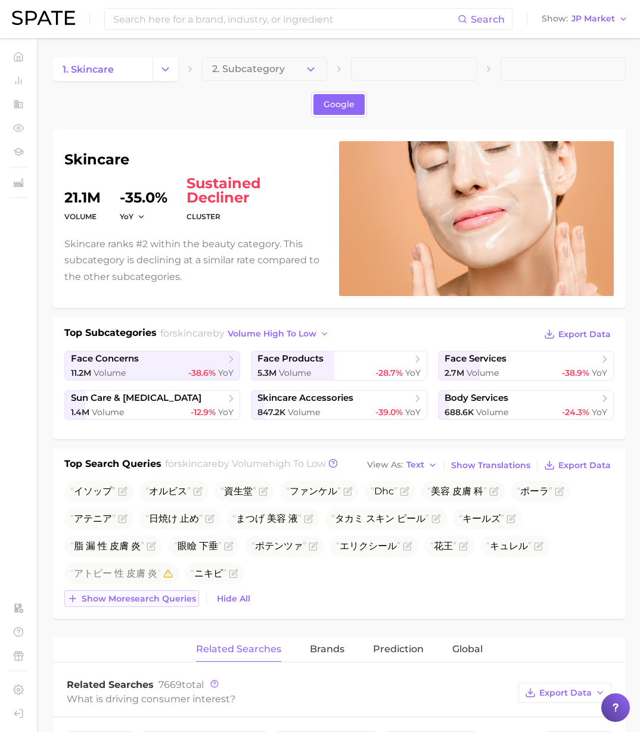
drag, startPoint x: 188, startPoint y: 602, endPoint x: 186, endPoint y: 619, distance: 16.9
click at [188, 604] on button "Show more search queries" at bounding box center [131, 598] width 135 height 17
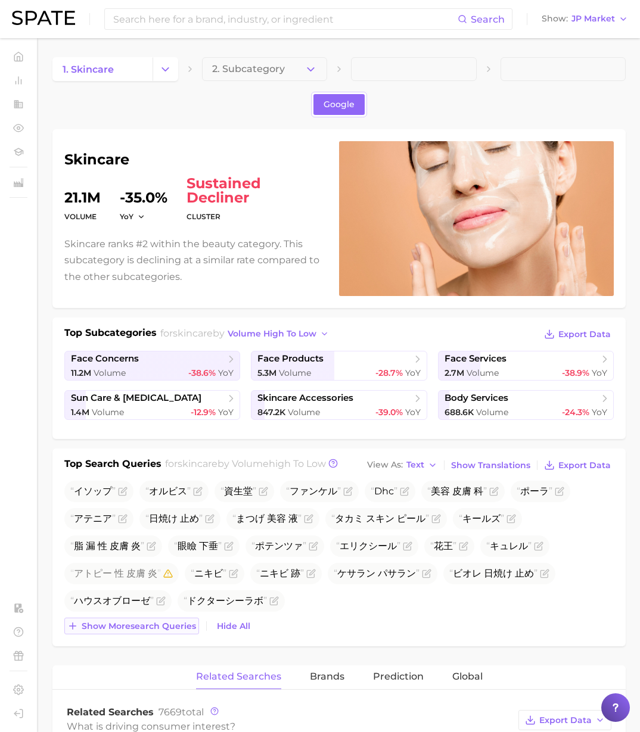
click at [182, 627] on span "Show more search queries" at bounding box center [139, 626] width 114 height 10
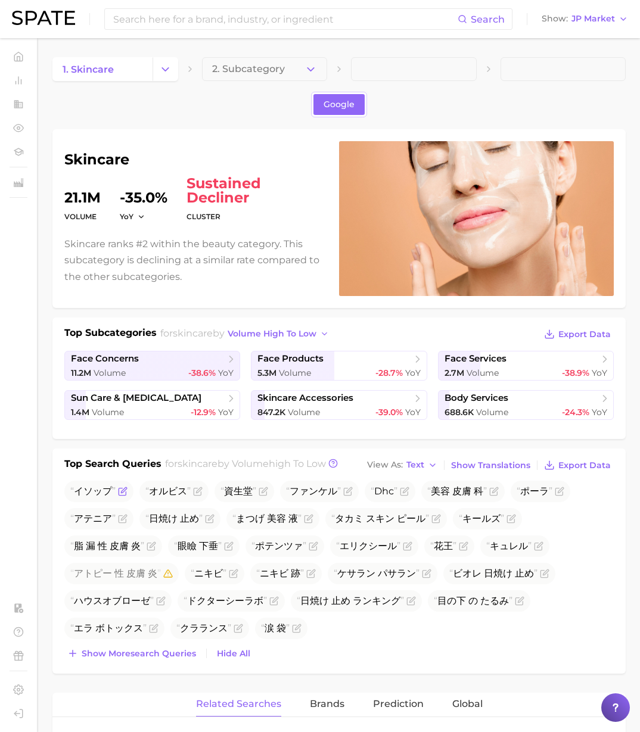
click at [101, 489] on span "イソップ" at bounding box center [92, 491] width 45 height 11
copy span "イソップ"
click at [182, 95] on div "Google" at bounding box center [338, 105] width 573 height 26
click at [172, 95] on div "Google" at bounding box center [338, 105] width 573 height 26
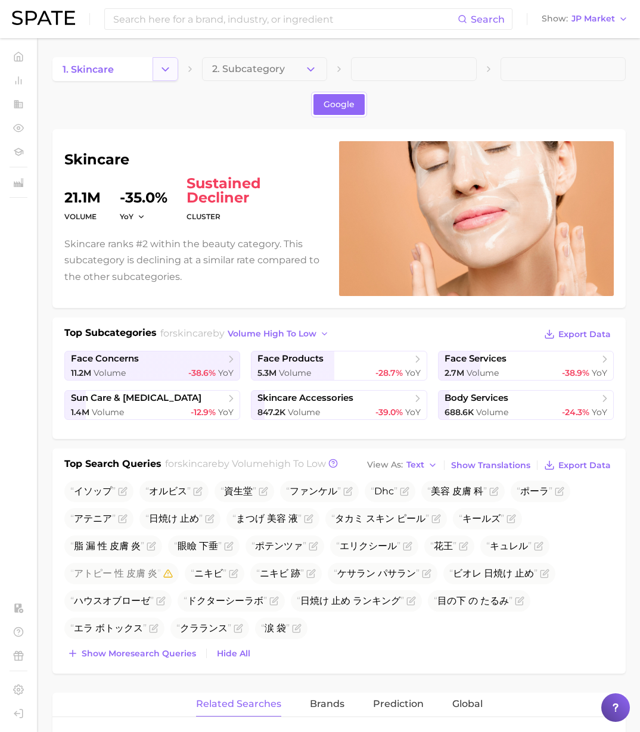
click at [164, 70] on polyline "Change Category" at bounding box center [165, 68] width 7 height 3
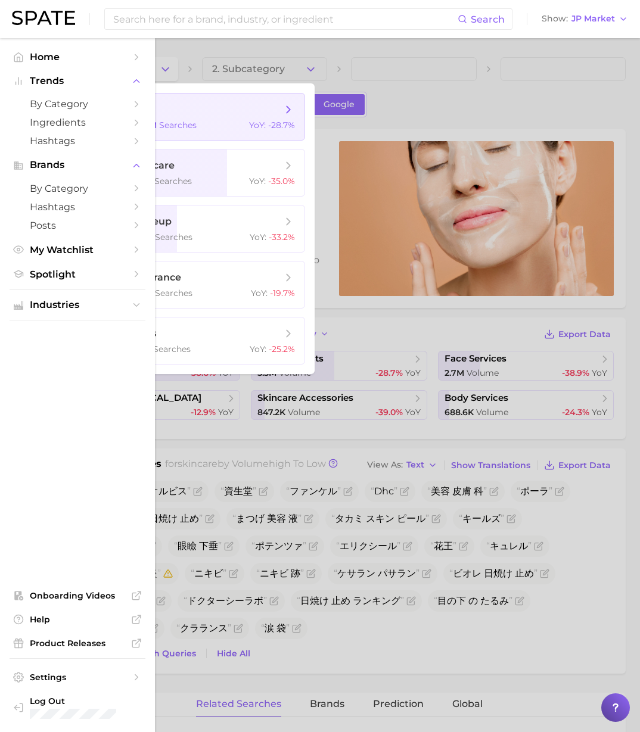
click at [147, 122] on span "36.7m" at bounding box center [144, 125] width 25 height 11
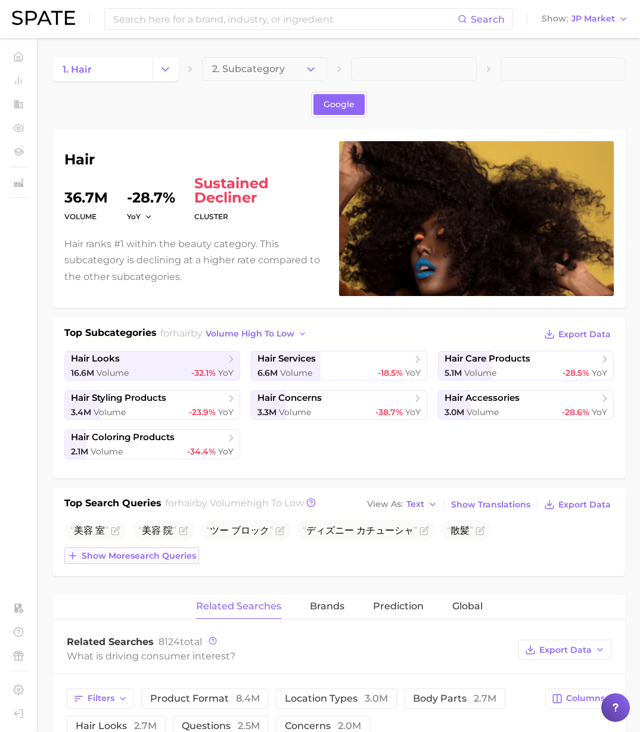
click at [154, 558] on span "Show more search queries" at bounding box center [139, 556] width 114 height 10
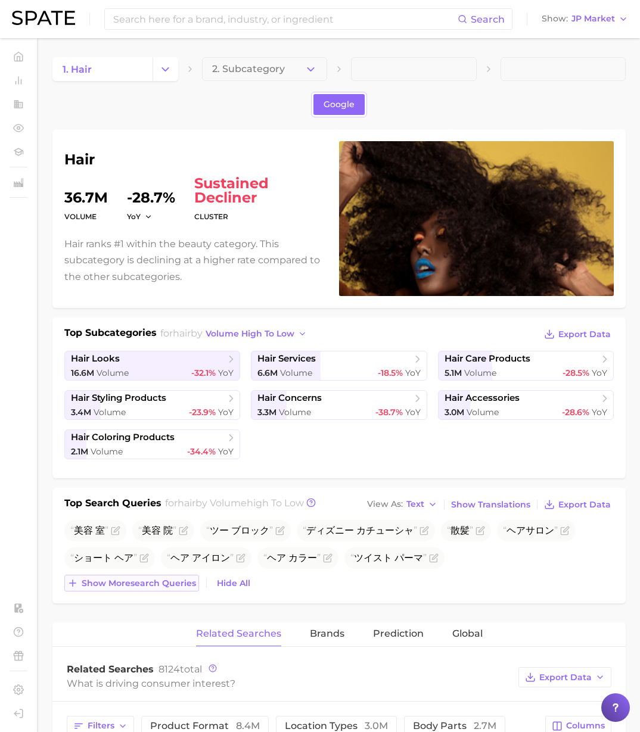
click at [146, 582] on span "Show more search queries" at bounding box center [139, 584] width 114 height 10
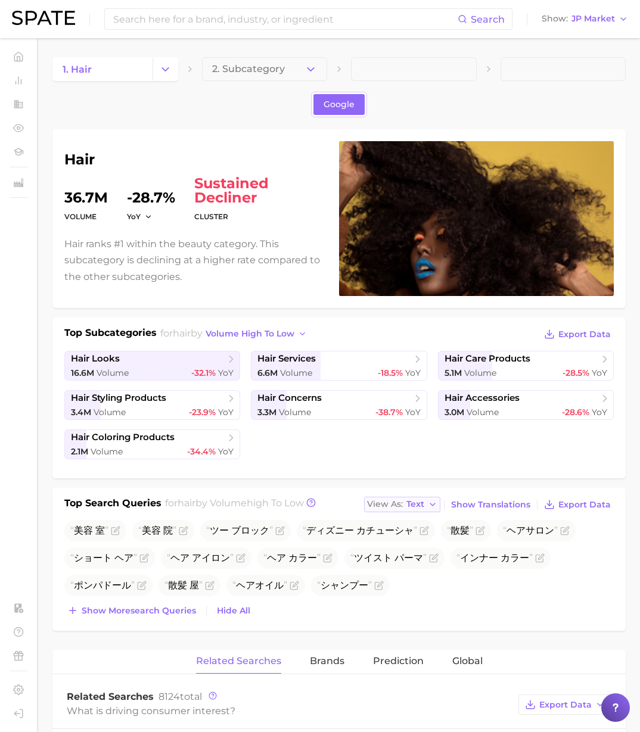
click at [419, 504] on span "Text" at bounding box center [415, 504] width 18 height 7
click at [419, 543] on button "Table" at bounding box center [429, 545] width 131 height 21
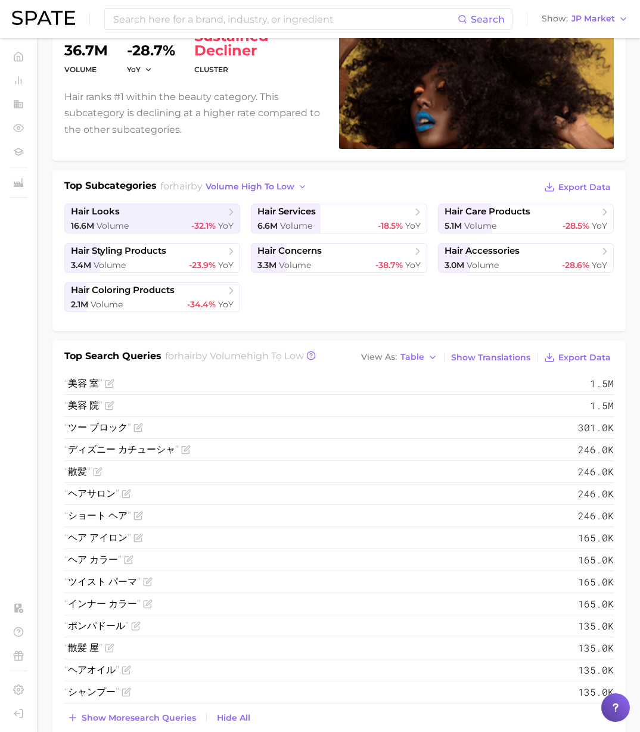
scroll to position [49, 0]
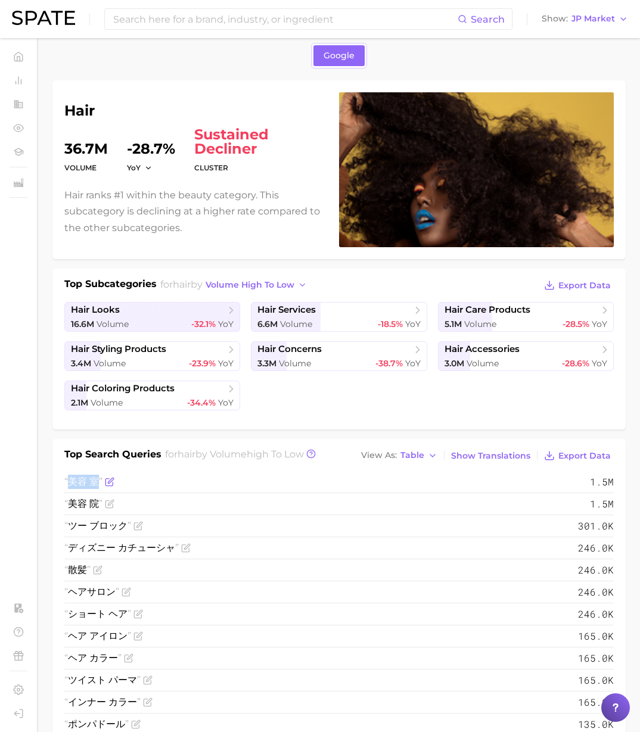
drag, startPoint x: 70, startPoint y: 480, endPoint x: 98, endPoint y: 480, distance: 28.0
click at [98, 480] on span "美容 室" at bounding box center [83, 481] width 38 height 11
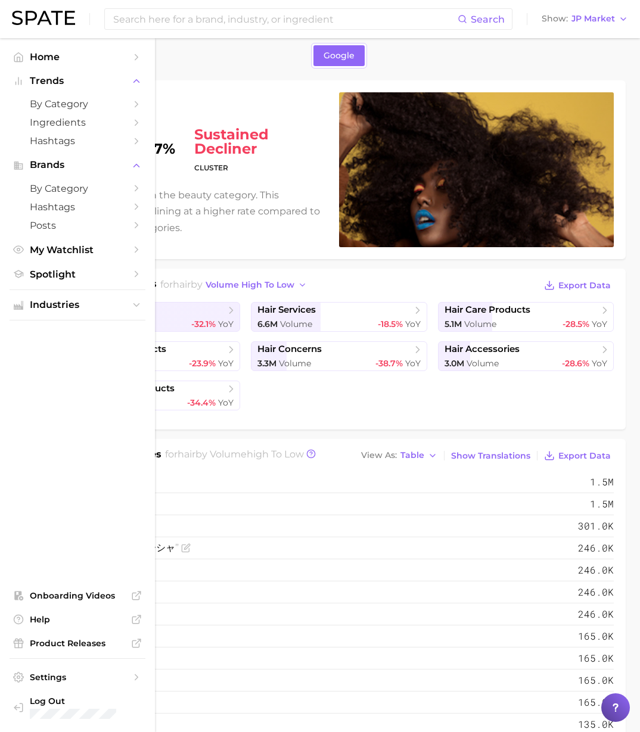
copy span "美容 室"
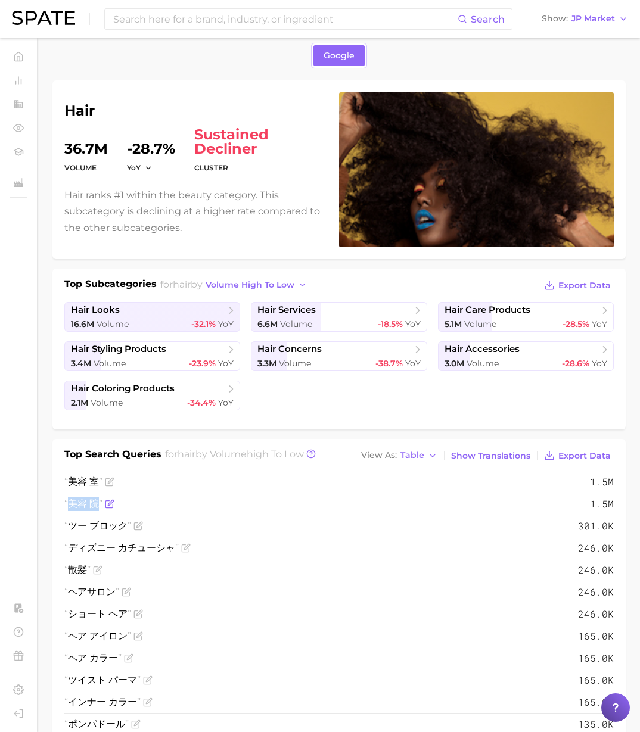
drag, startPoint x: 72, startPoint y: 502, endPoint x: 95, endPoint y: 502, distance: 23.8
click at [95, 502] on span "美容 院" at bounding box center [83, 503] width 38 height 11
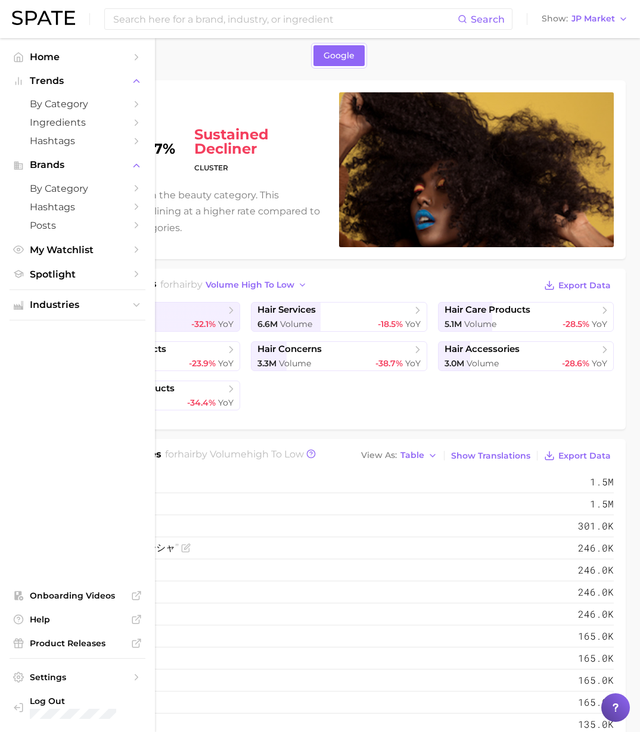
copy span "美容 院"
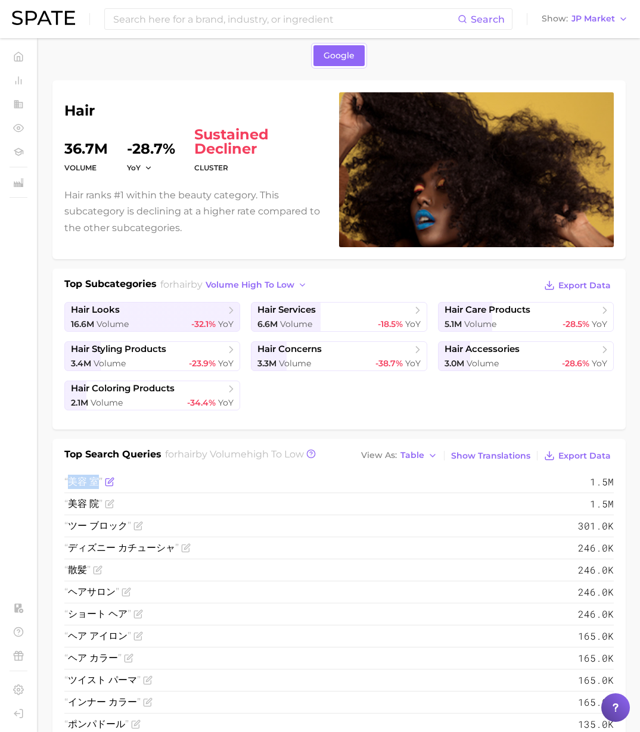
drag, startPoint x: 69, startPoint y: 478, endPoint x: 98, endPoint y: 479, distance: 29.2
click at [98, 479] on span "美容 室" at bounding box center [83, 481] width 38 height 11
copy span "美容 室"
click at [593, 17] on span "JP Market" at bounding box center [592, 18] width 43 height 7
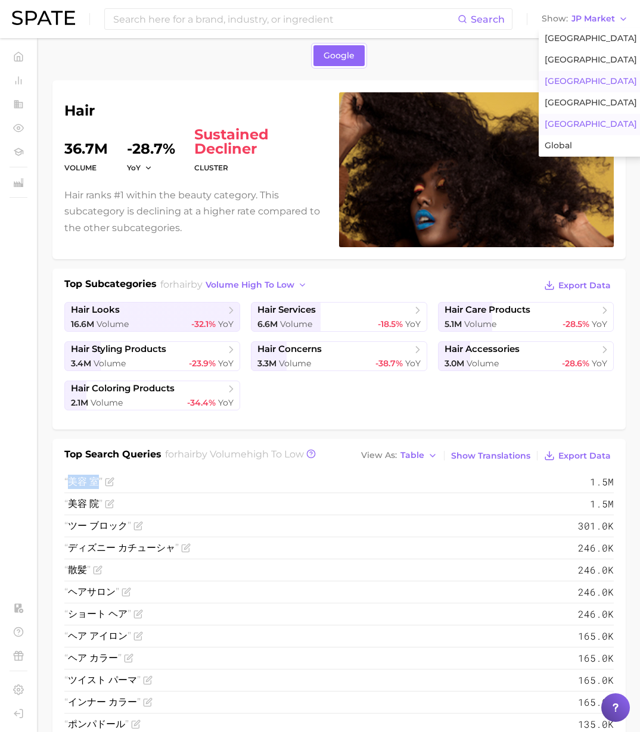
click at [579, 79] on button "[GEOGRAPHIC_DATA]" at bounding box center [591, 81] width 104 height 21
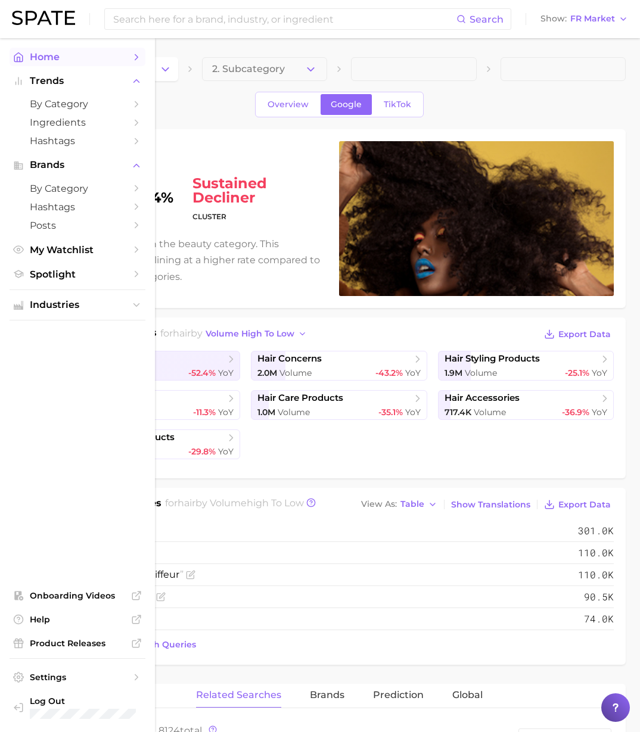
click at [61, 63] on span "Home" at bounding box center [77, 56] width 95 height 11
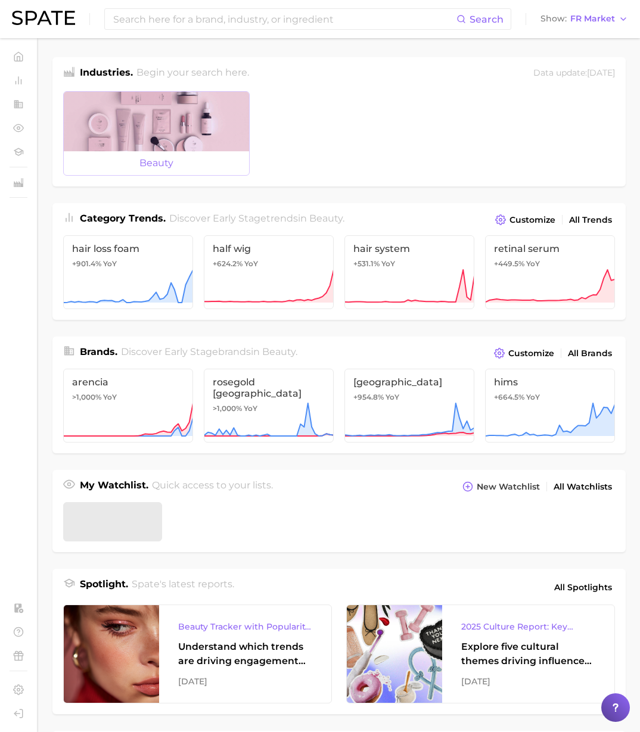
click at [124, 125] on div at bounding box center [156, 122] width 185 height 60
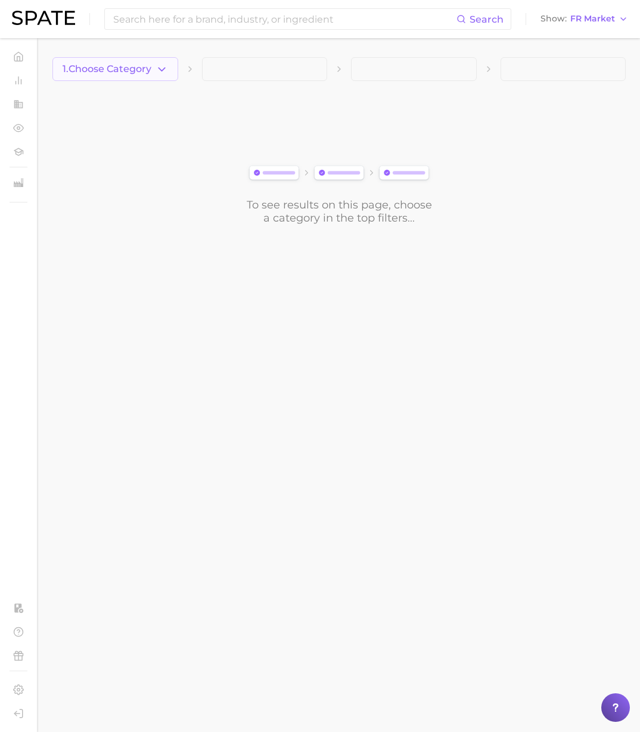
click at [158, 67] on polyline "button" at bounding box center [161, 68] width 7 height 3
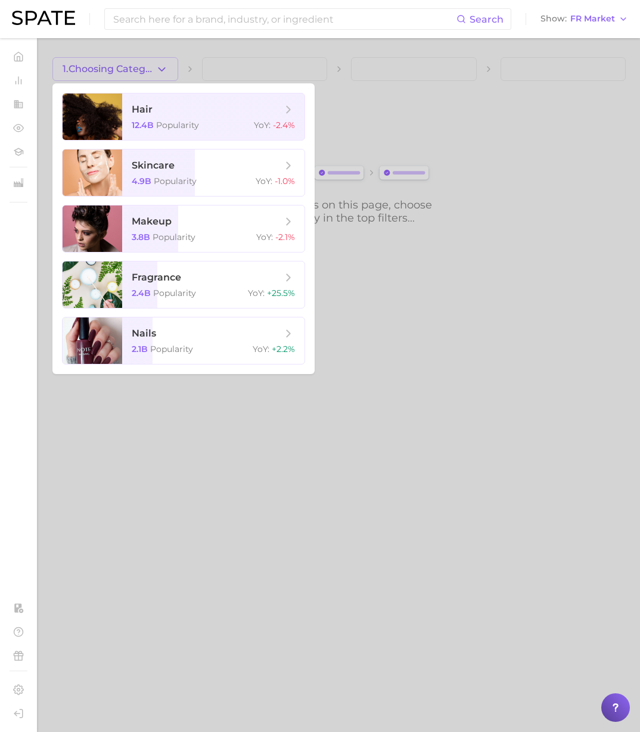
click at [356, 98] on div at bounding box center [320, 366] width 640 height 732
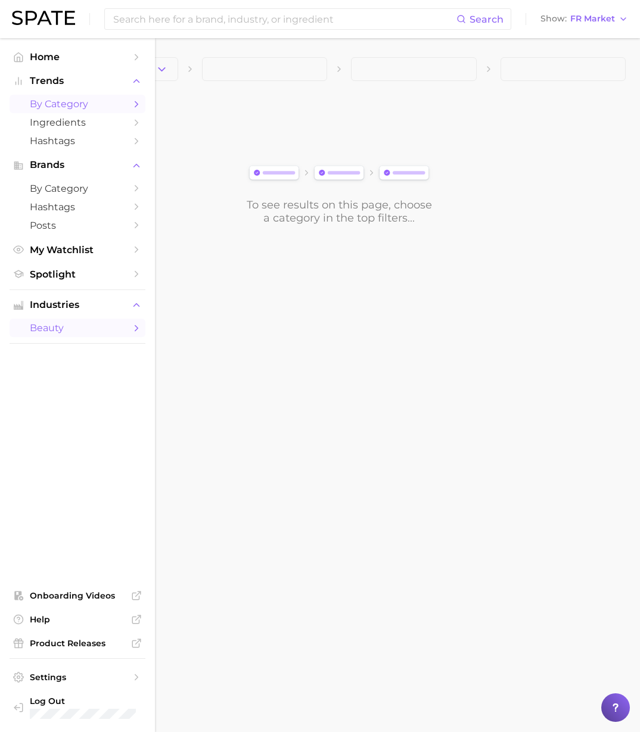
click at [57, 101] on span "by Category" at bounding box center [77, 103] width 95 height 11
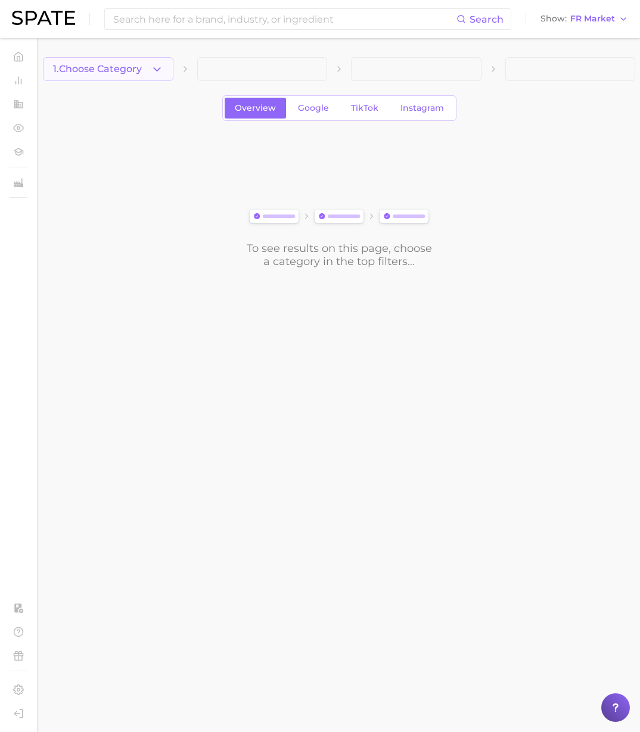
click at [107, 69] on span "1. Choose Category" at bounding box center [97, 69] width 89 height 11
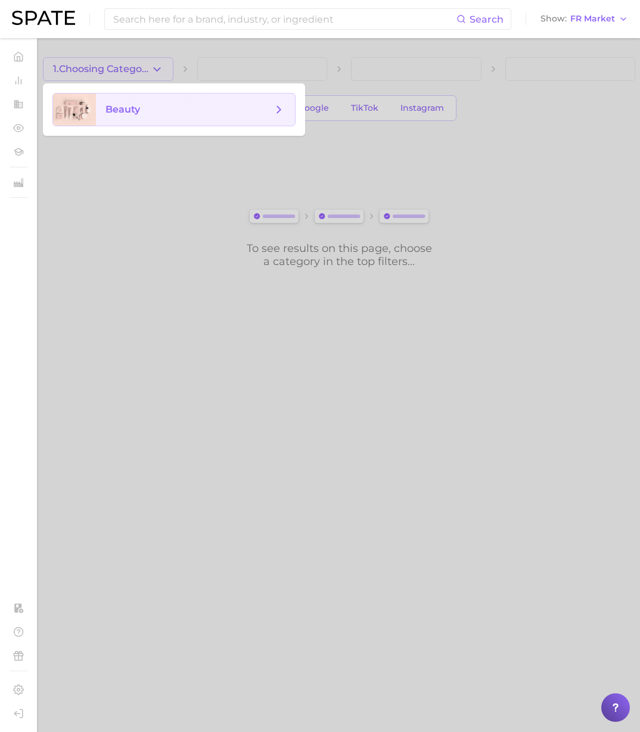
click at [124, 115] on span "beauty" at bounding box center [122, 109] width 35 height 11
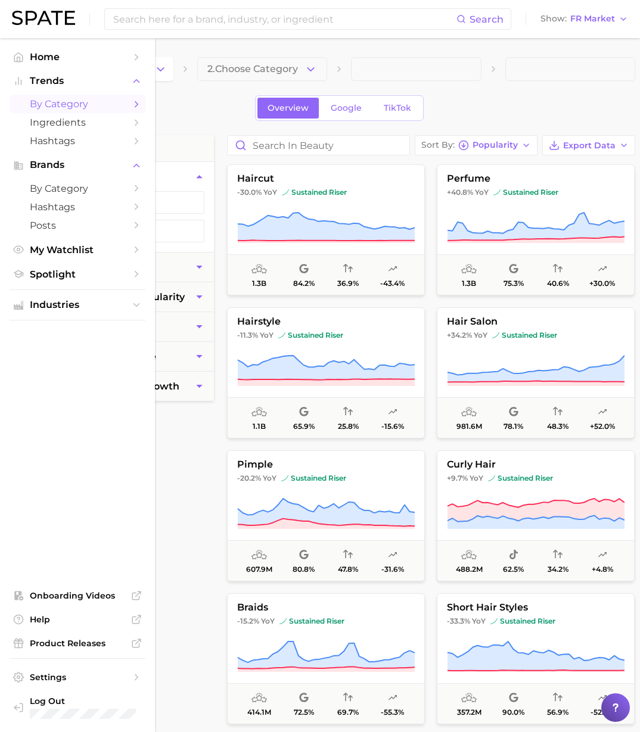
click at [60, 178] on li "Brands by Category Hashtags Posts" at bounding box center [78, 195] width 136 height 78
click at [58, 188] on span "by Category" at bounding box center [77, 188] width 95 height 11
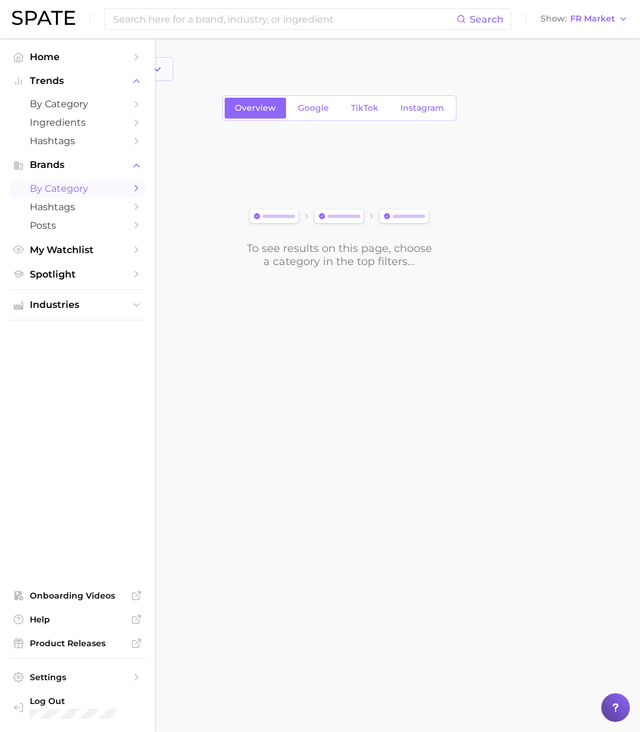
click at [153, 65] on icon "button" at bounding box center [157, 69] width 13 height 13
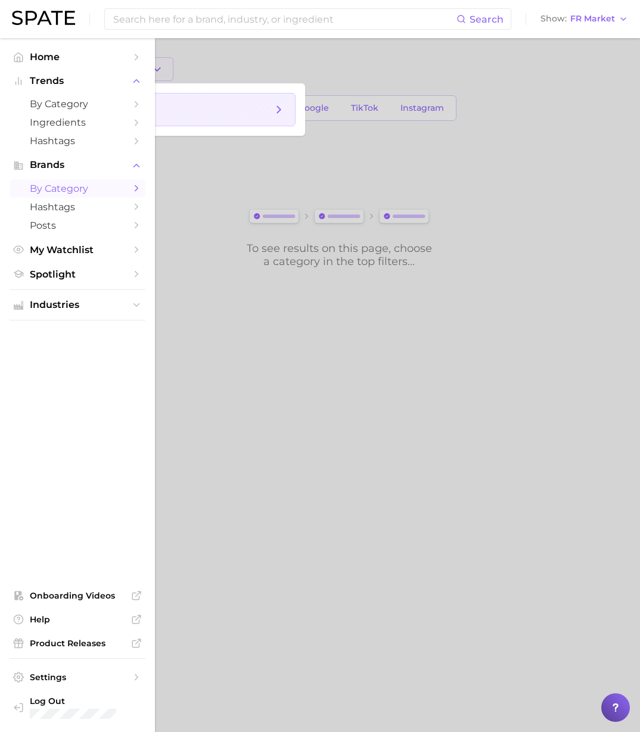
click at [132, 122] on span "beauty" at bounding box center [195, 110] width 199 height 32
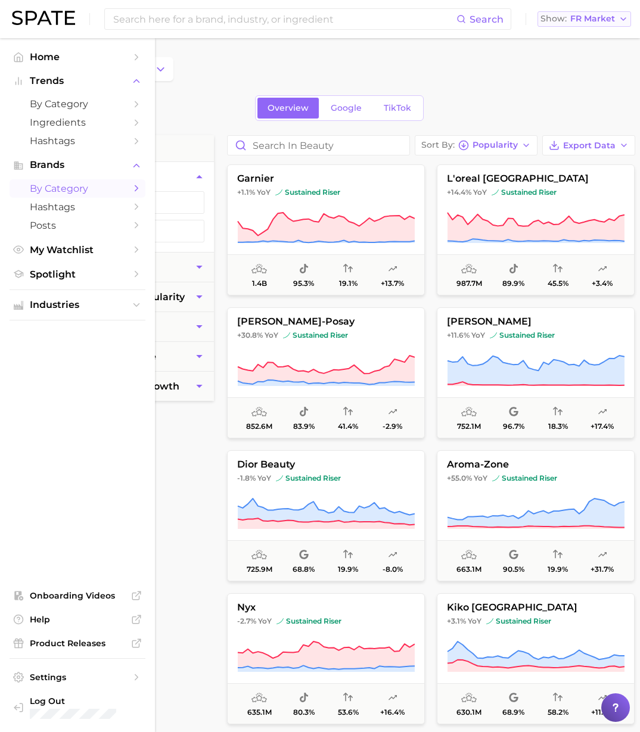
click at [593, 20] on span "FR Market" at bounding box center [592, 18] width 45 height 7
click at [570, 122] on button "[GEOGRAPHIC_DATA]" at bounding box center [589, 124] width 104 height 21
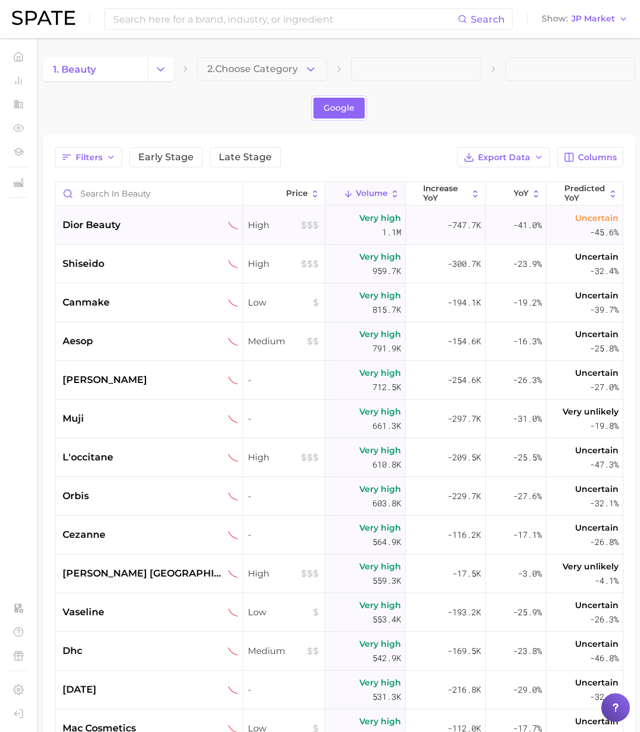
click at [148, 228] on div "dior beauty" at bounding box center [151, 225] width 176 height 14
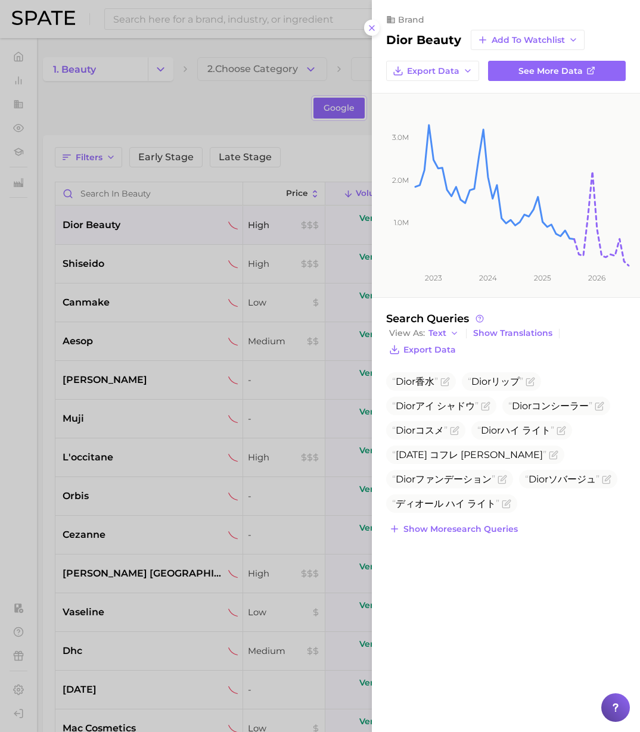
click at [107, 107] on div at bounding box center [320, 366] width 640 height 732
